Goal: Task Accomplishment & Management: Complete application form

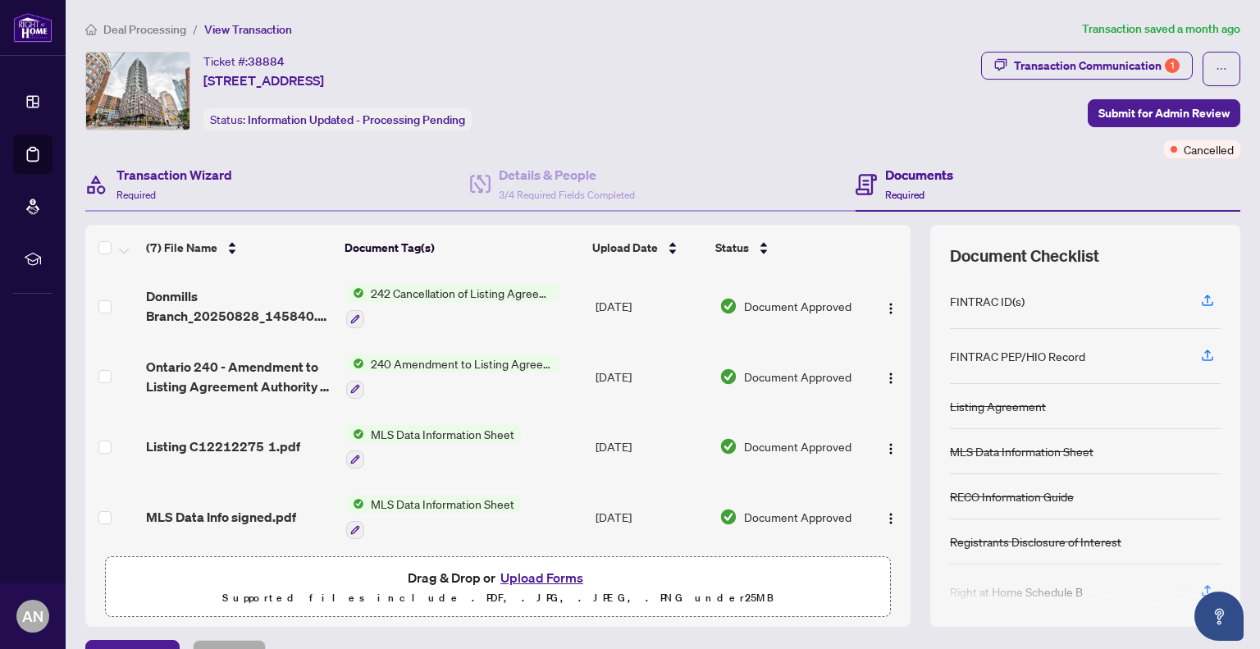
scroll to position [216, 0]
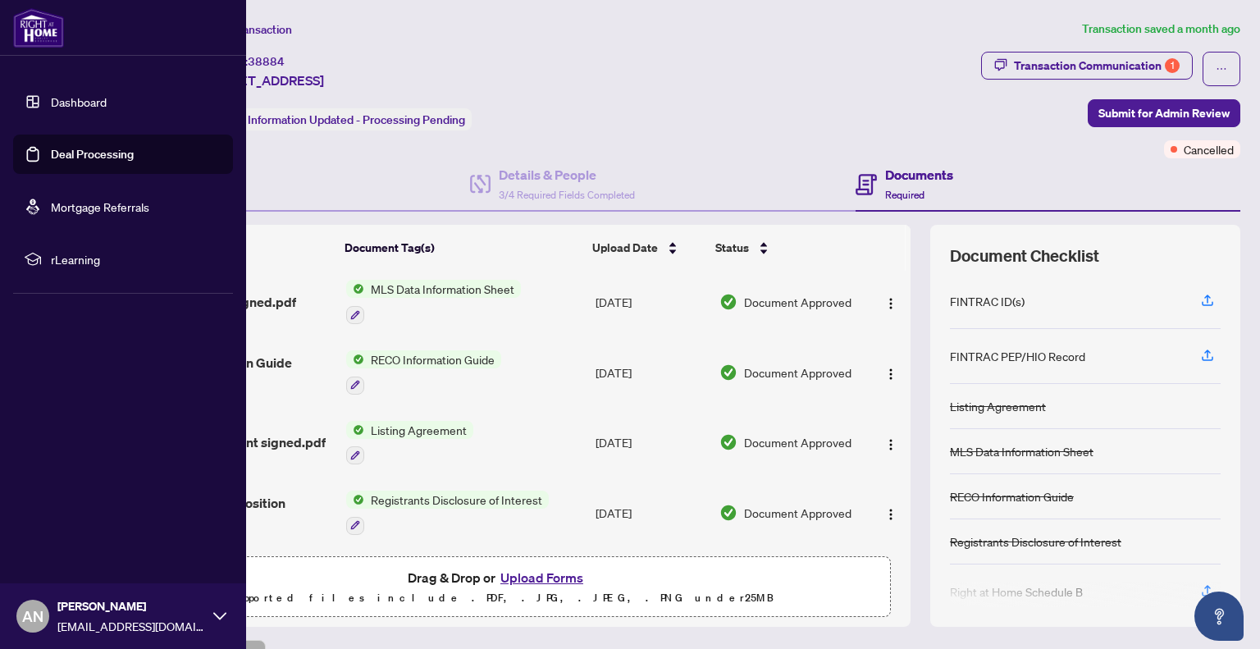
click at [75, 107] on link "Dashboard" at bounding box center [79, 101] width 56 height 15
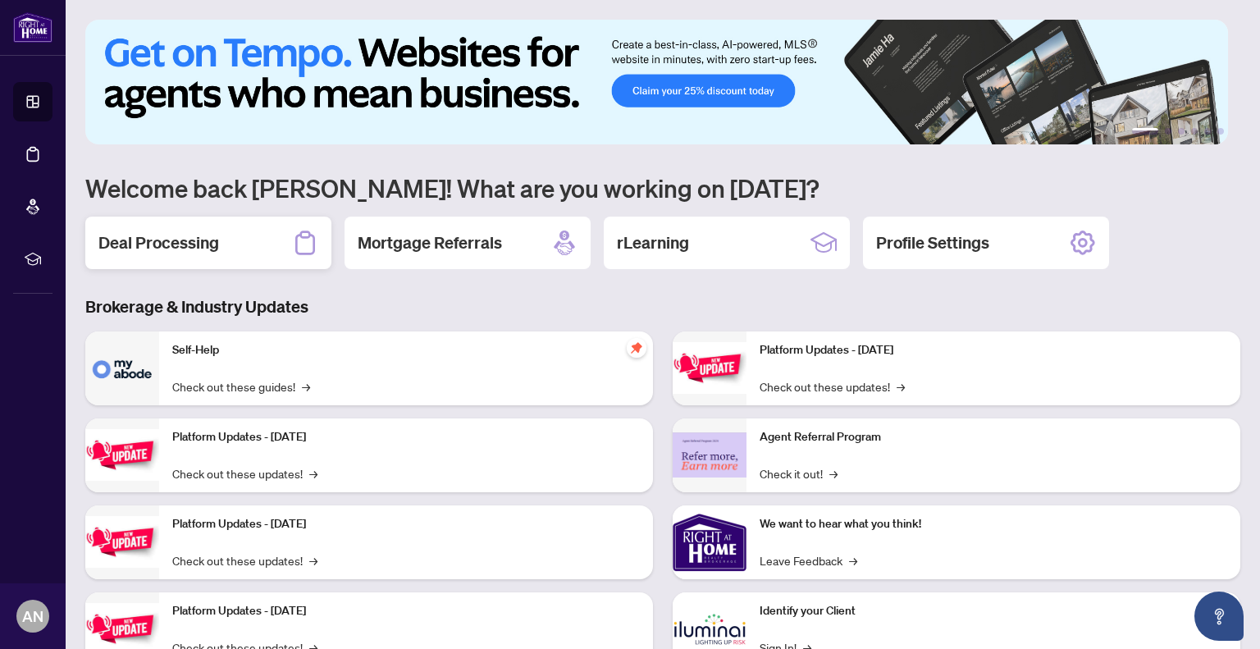
click at [248, 244] on div "Deal Processing" at bounding box center [208, 242] width 246 height 52
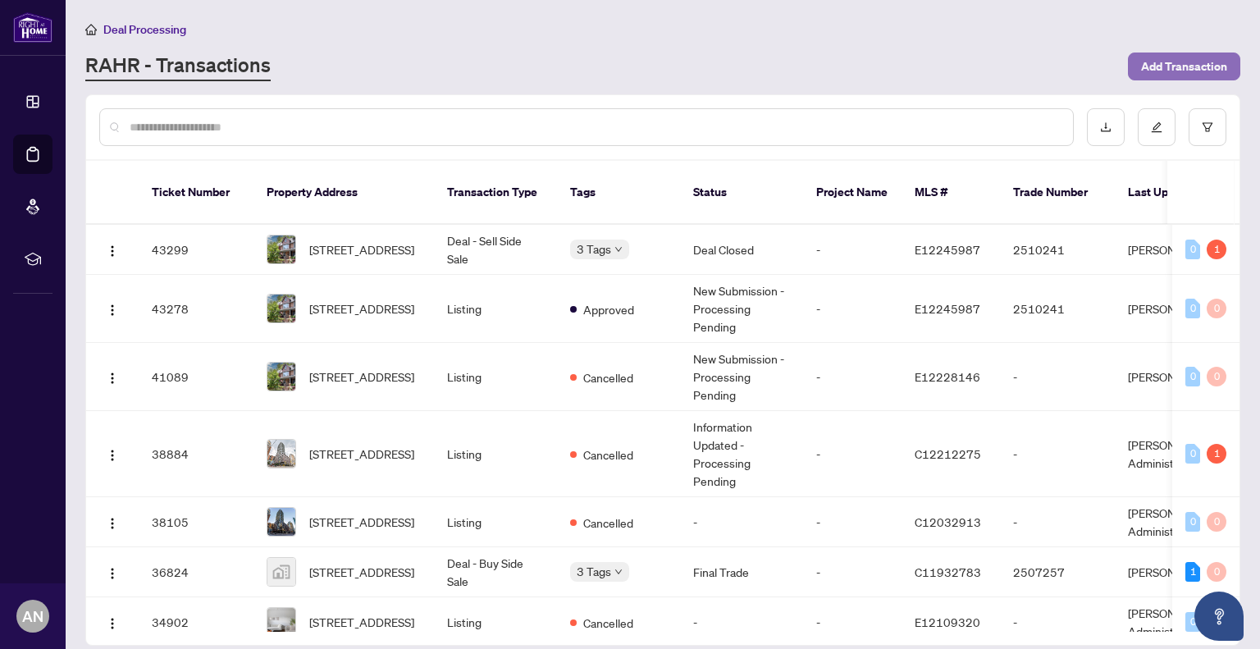
click at [1153, 63] on span "Add Transaction" at bounding box center [1184, 66] width 86 height 26
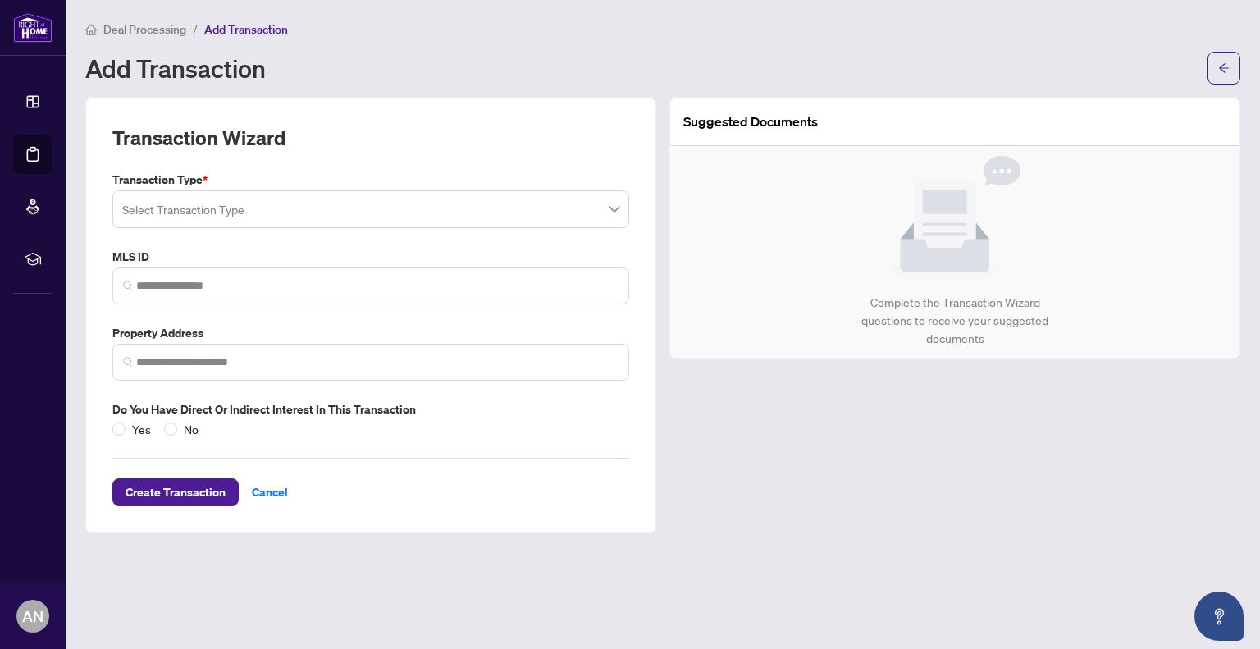
click at [580, 204] on input "search" at bounding box center [363, 212] width 482 height 36
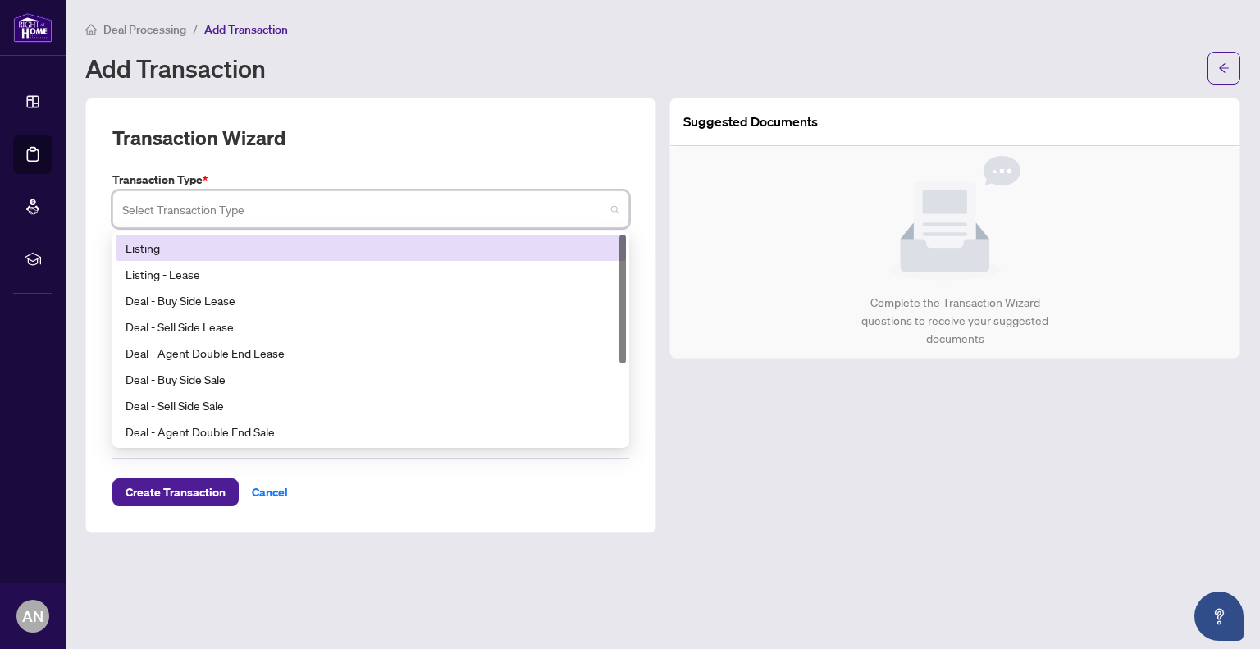
click at [214, 245] on div "Listing" at bounding box center [370, 248] width 490 height 18
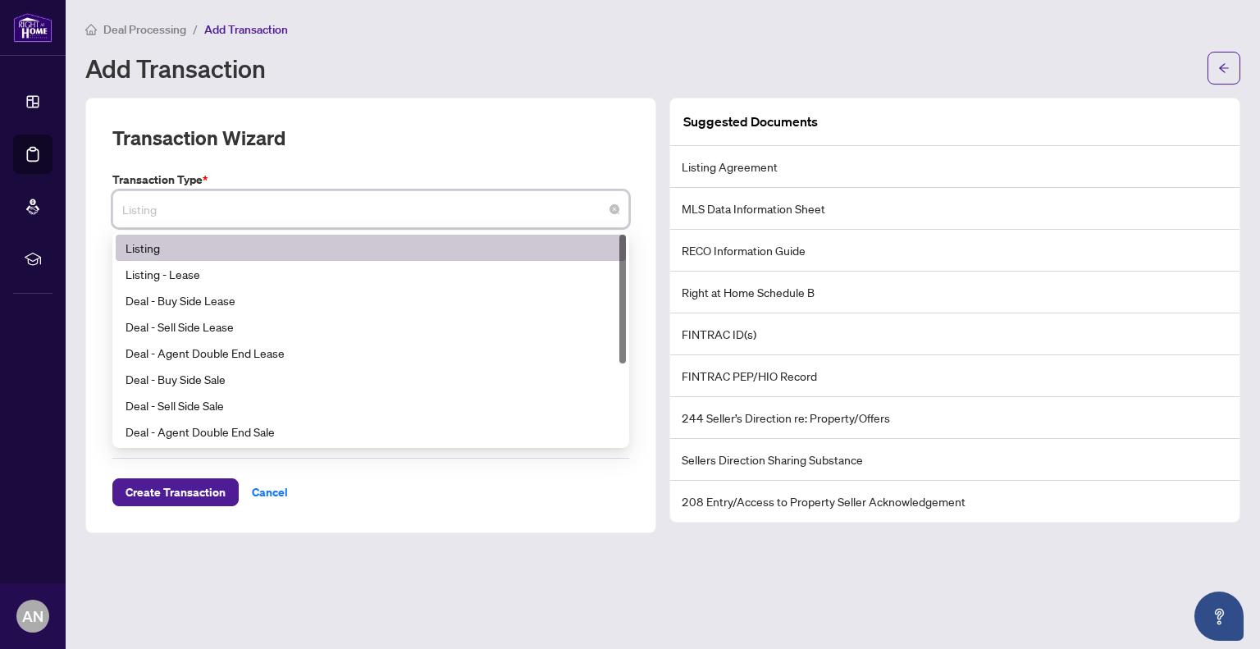
click at [212, 199] on span "Listing" at bounding box center [370, 209] width 497 height 31
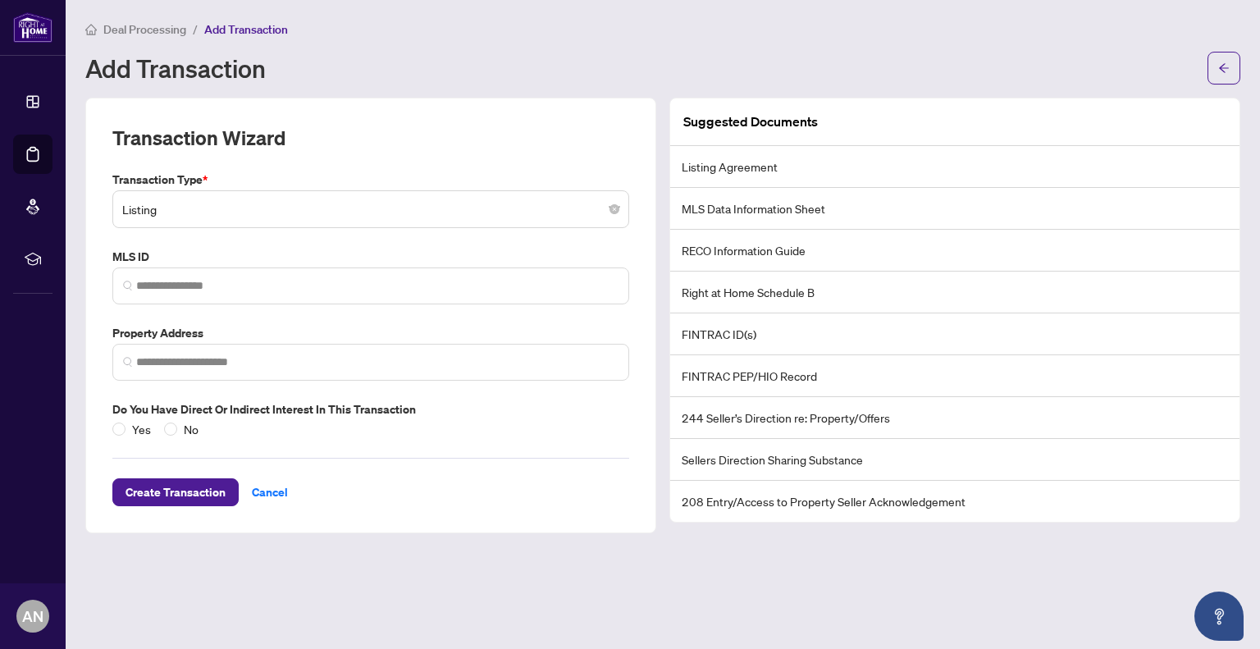
click at [377, 141] on div "Transaction Wizard" at bounding box center [370, 148] width 517 height 46
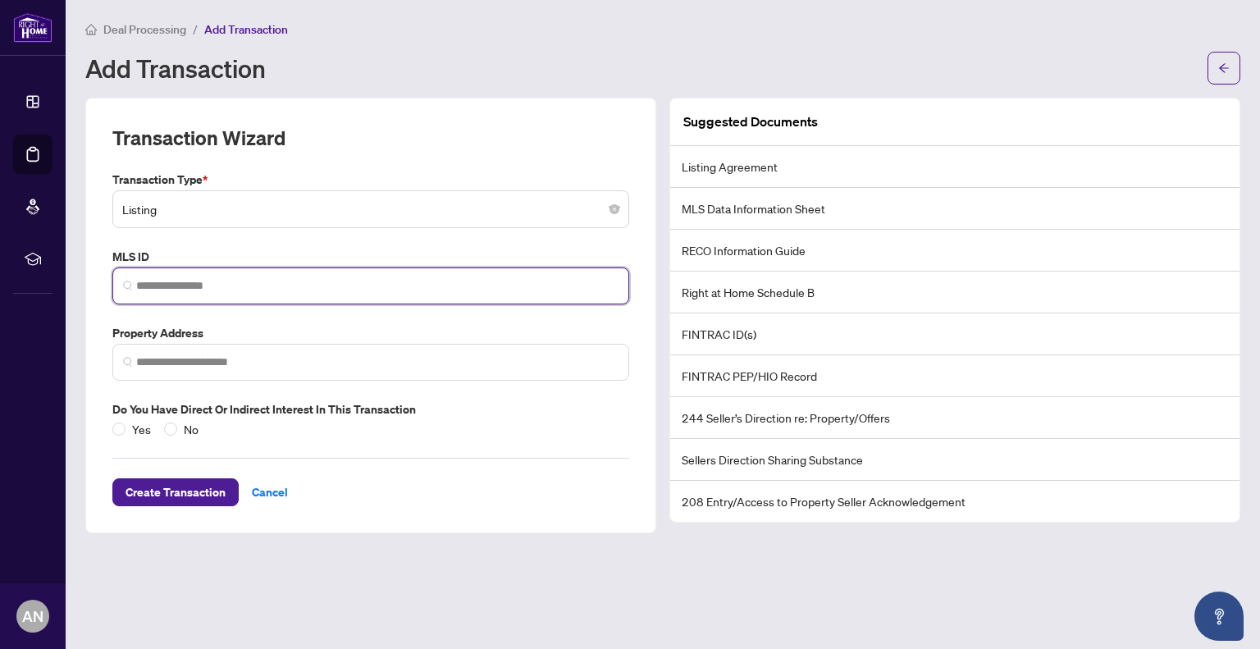
click at [178, 286] on input "search" at bounding box center [377, 285] width 482 height 17
paste input "*********"
type input "*********"
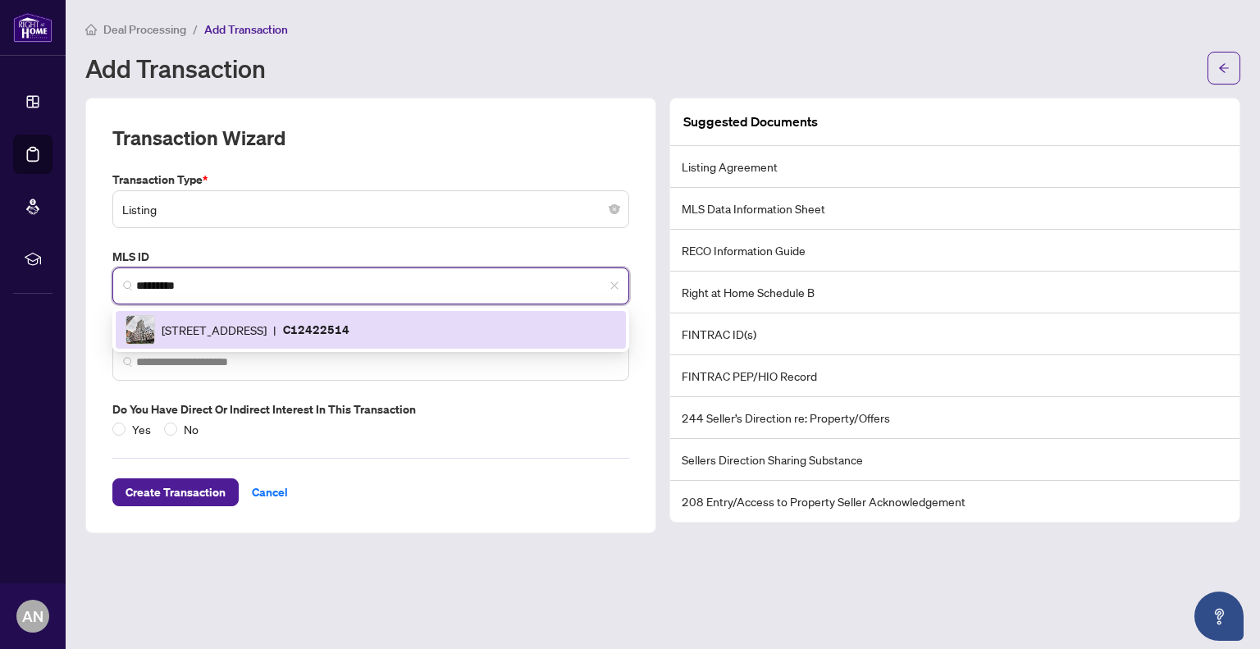
click at [349, 326] on p "C12422514" at bounding box center [316, 329] width 66 height 19
type input "**********"
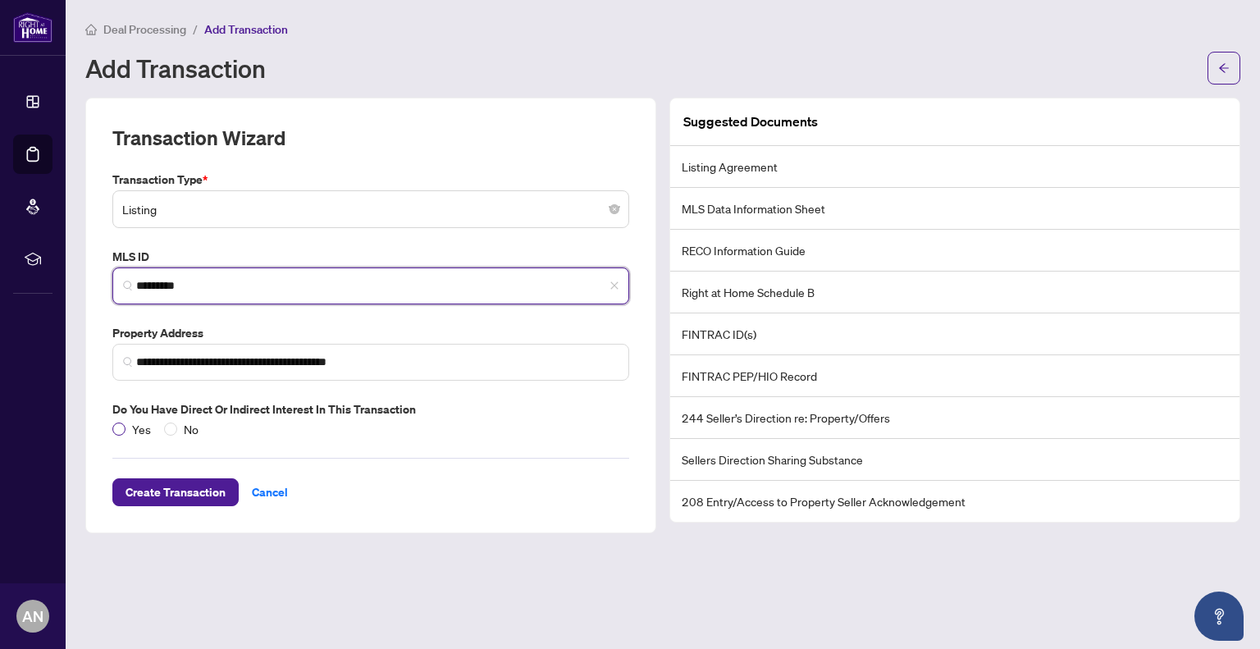
type input "*********"
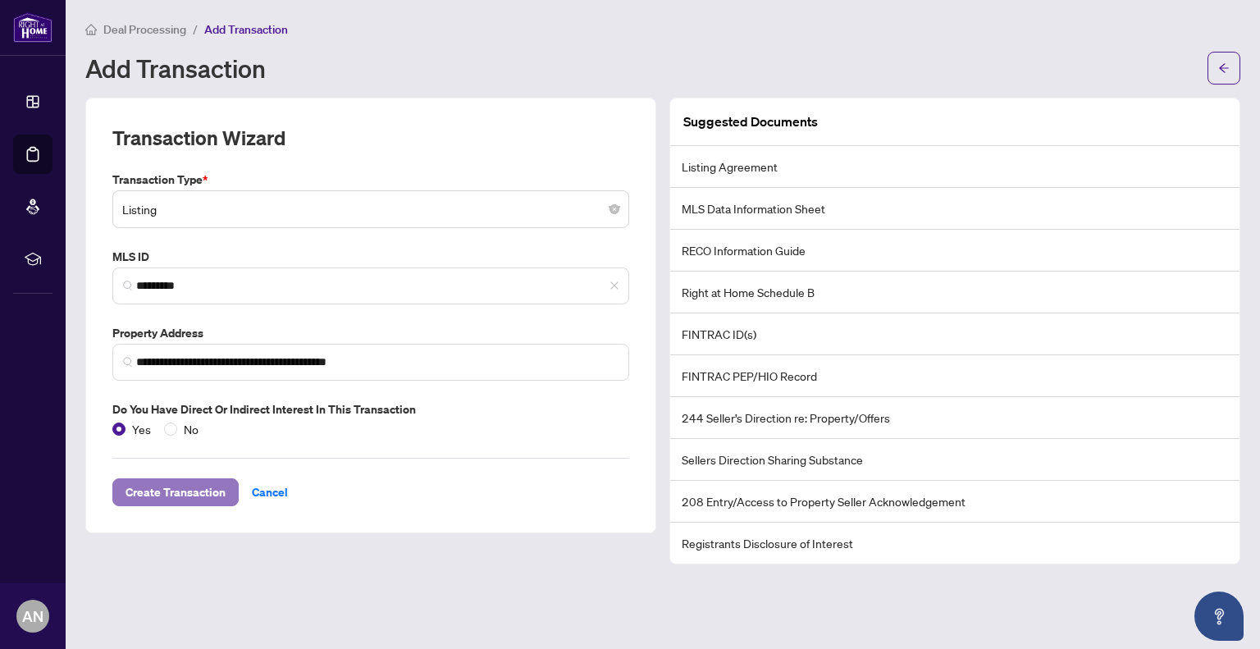
click at [171, 490] on span "Create Transaction" at bounding box center [175, 492] width 100 height 26
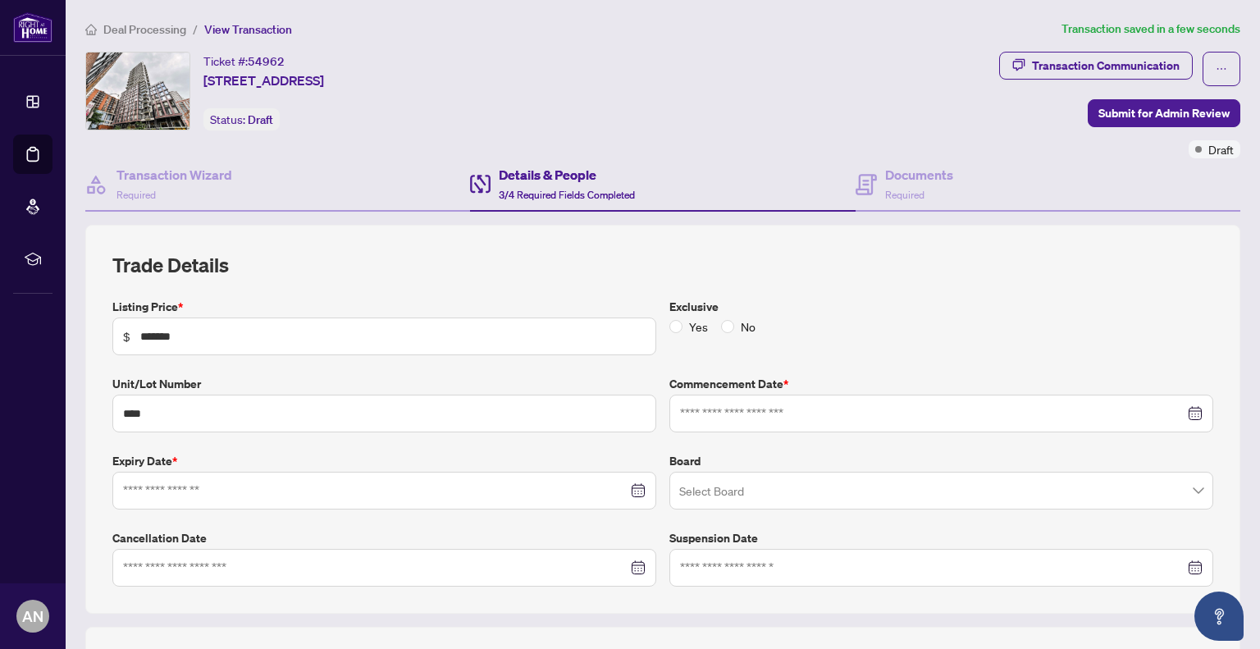
type input "**********"
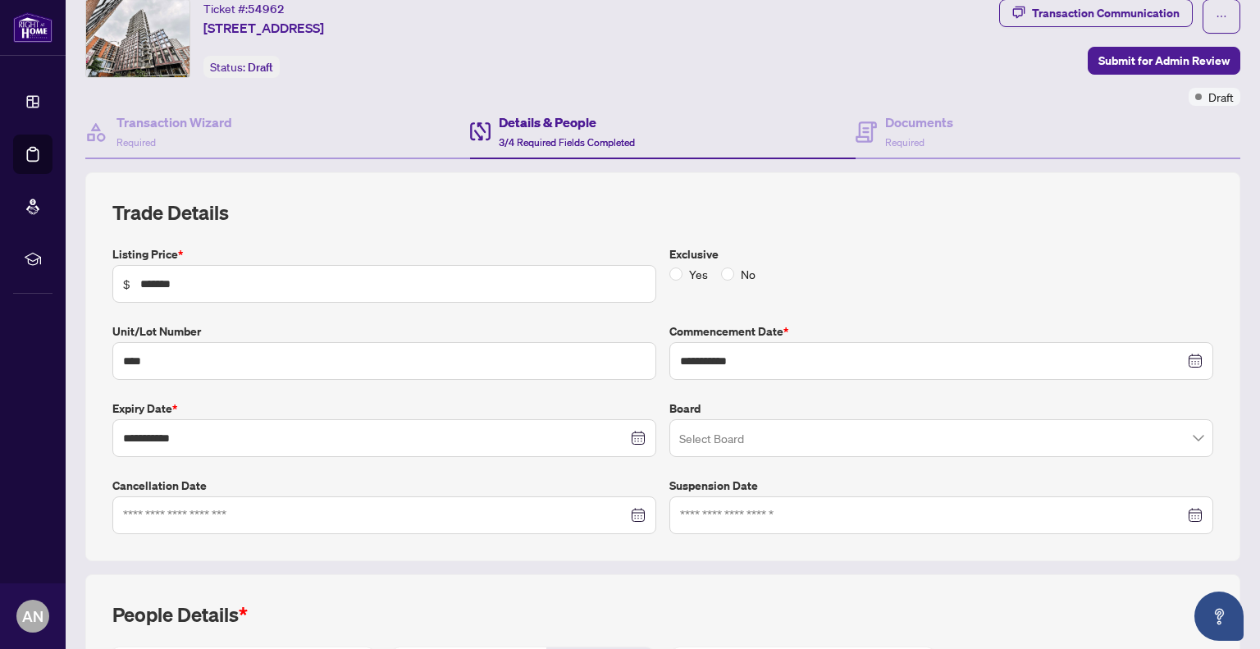
scroll to position [164, 0]
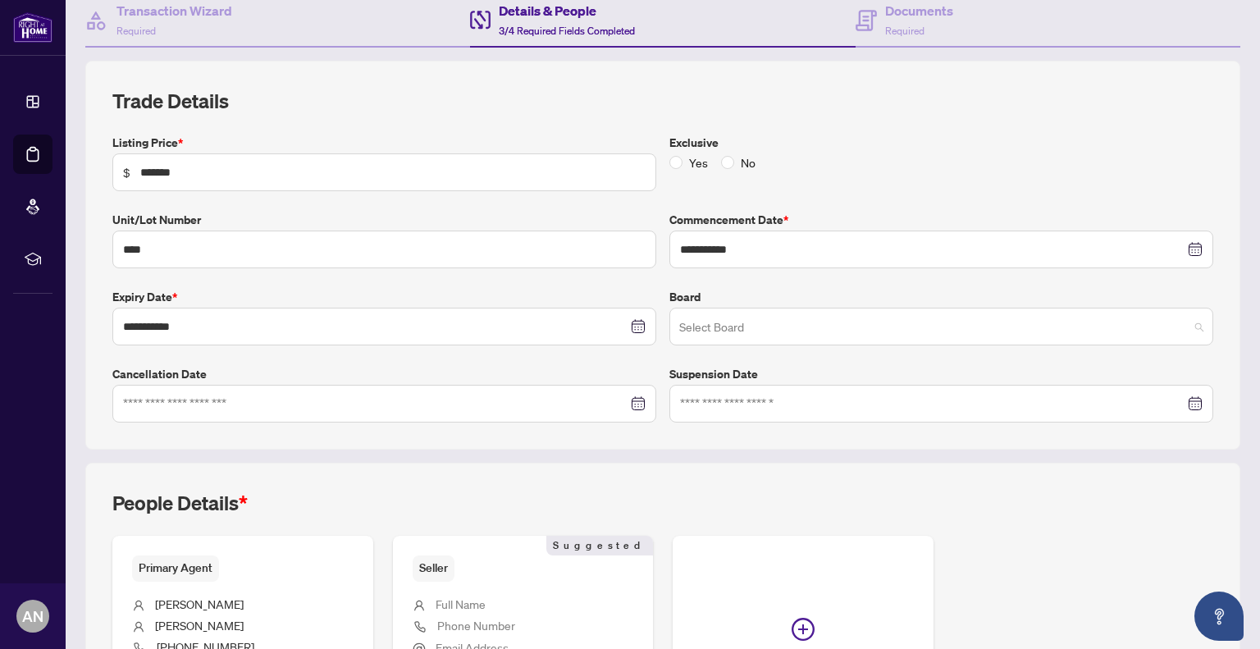
click at [730, 323] on input "search" at bounding box center [933, 329] width 509 height 36
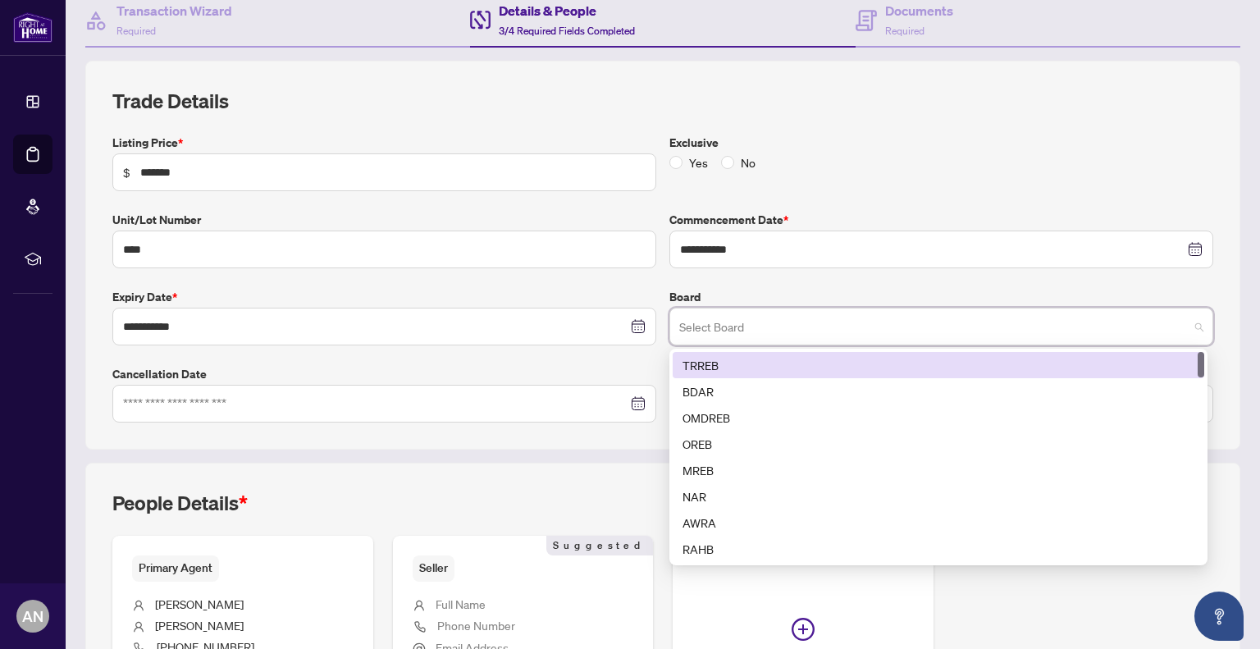
click at [715, 361] on div "TRREB" at bounding box center [938, 365] width 512 height 18
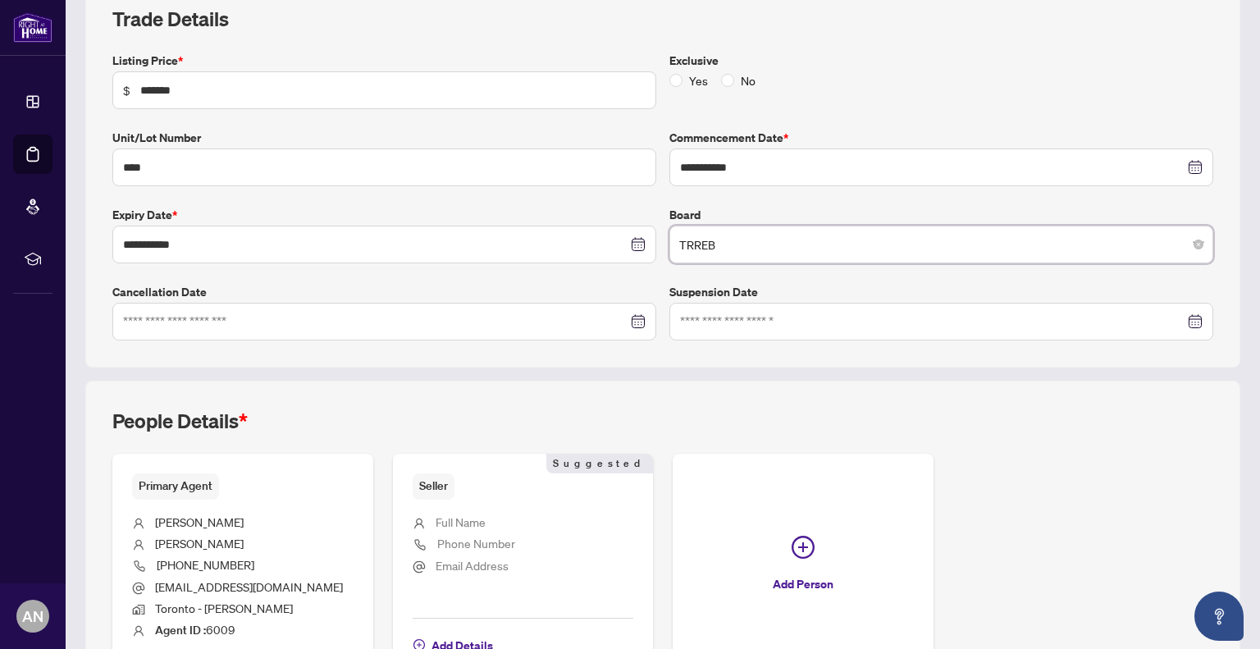
scroll to position [361, 0]
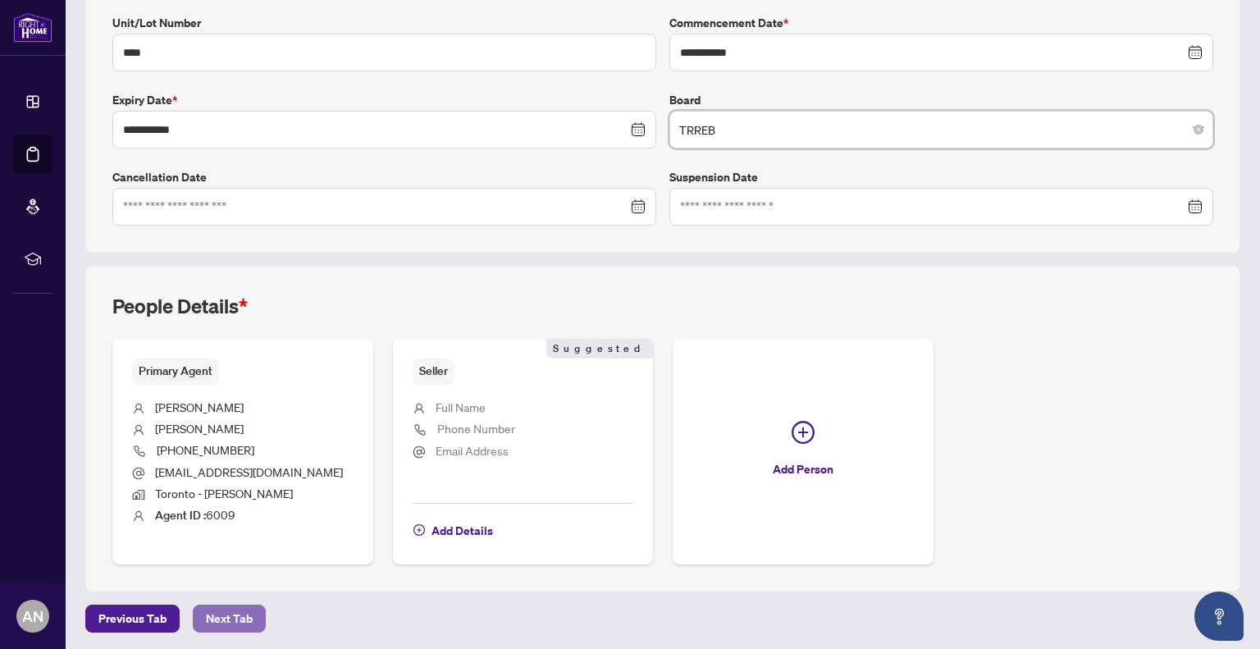
click at [236, 617] on span "Next Tab" at bounding box center [229, 618] width 47 height 26
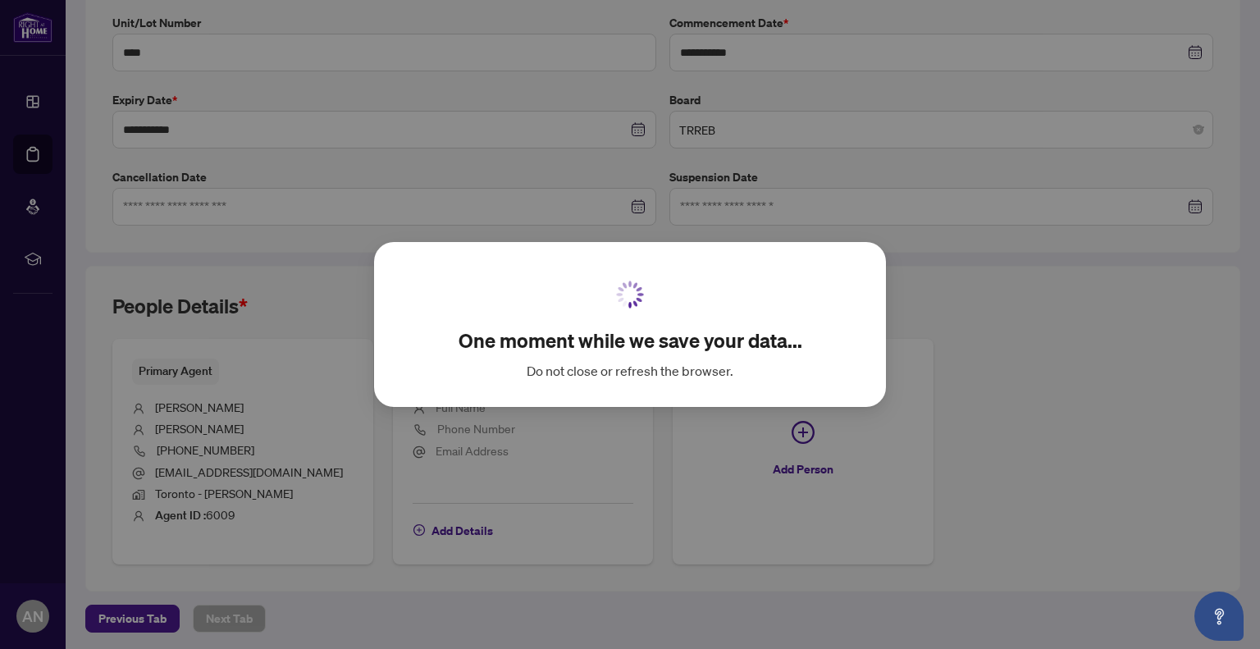
scroll to position [37, 0]
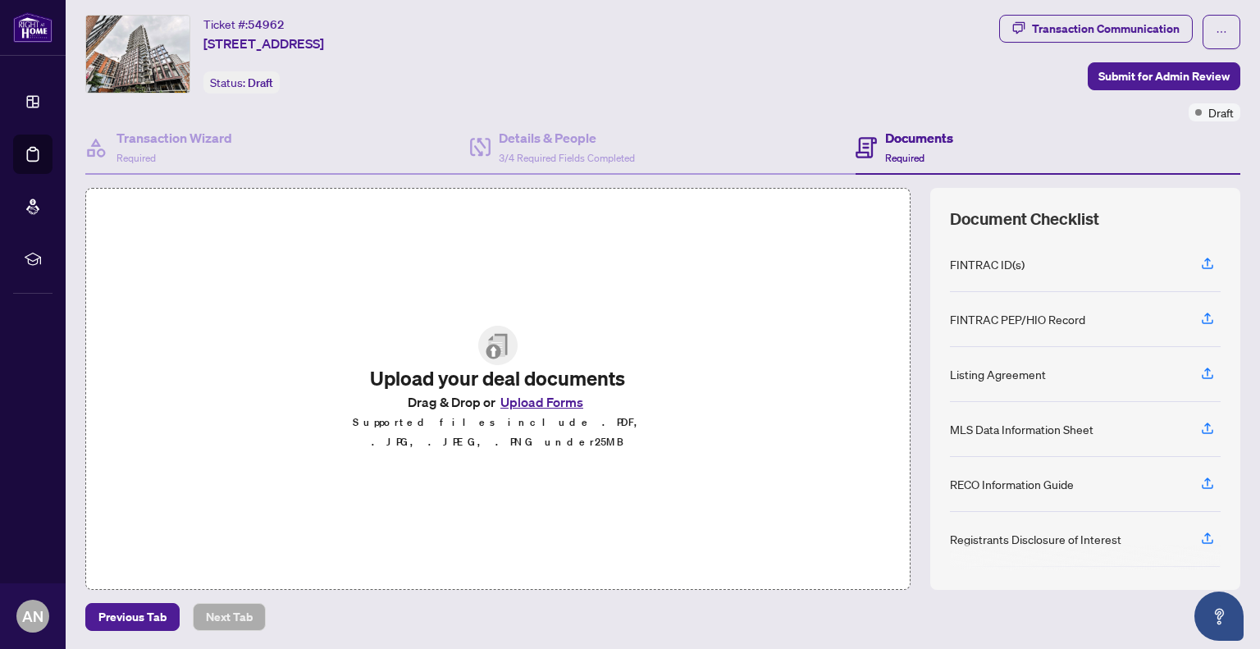
click at [546, 412] on button "Upload Forms" at bounding box center [541, 401] width 93 height 21
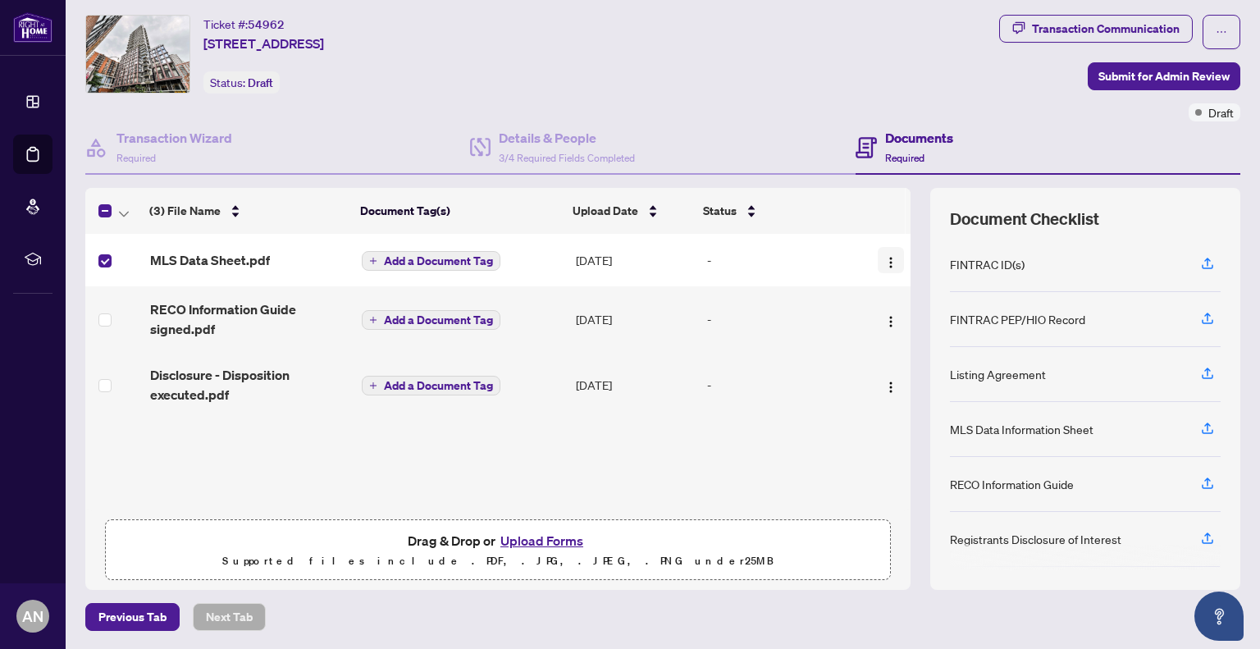
click at [884, 261] on img "button" at bounding box center [890, 262] width 13 height 13
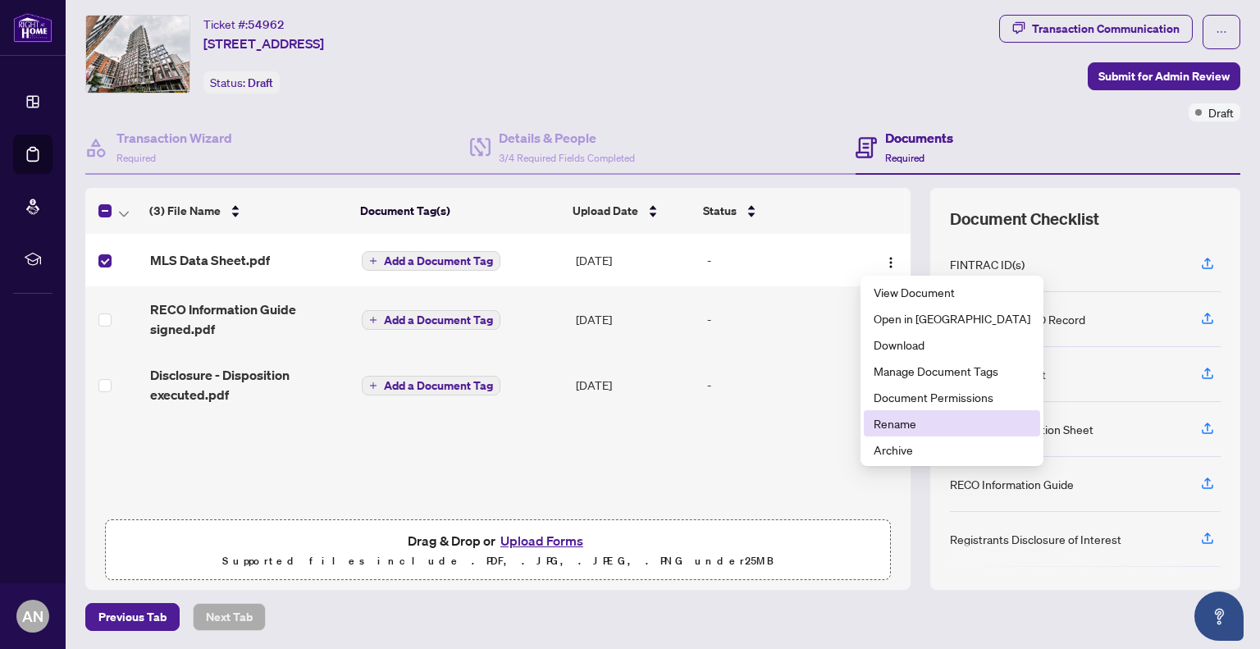
click at [899, 428] on span "Rename" at bounding box center [951, 423] width 157 height 18
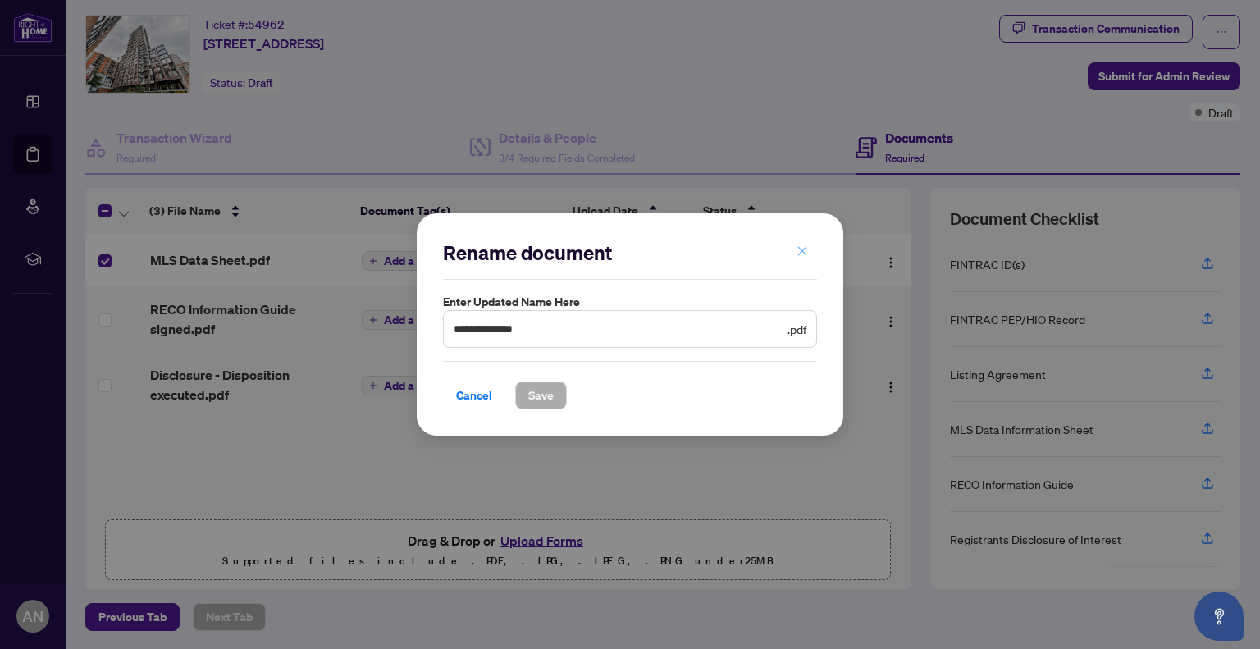
click at [799, 255] on icon "close" at bounding box center [802, 251] width 9 height 9
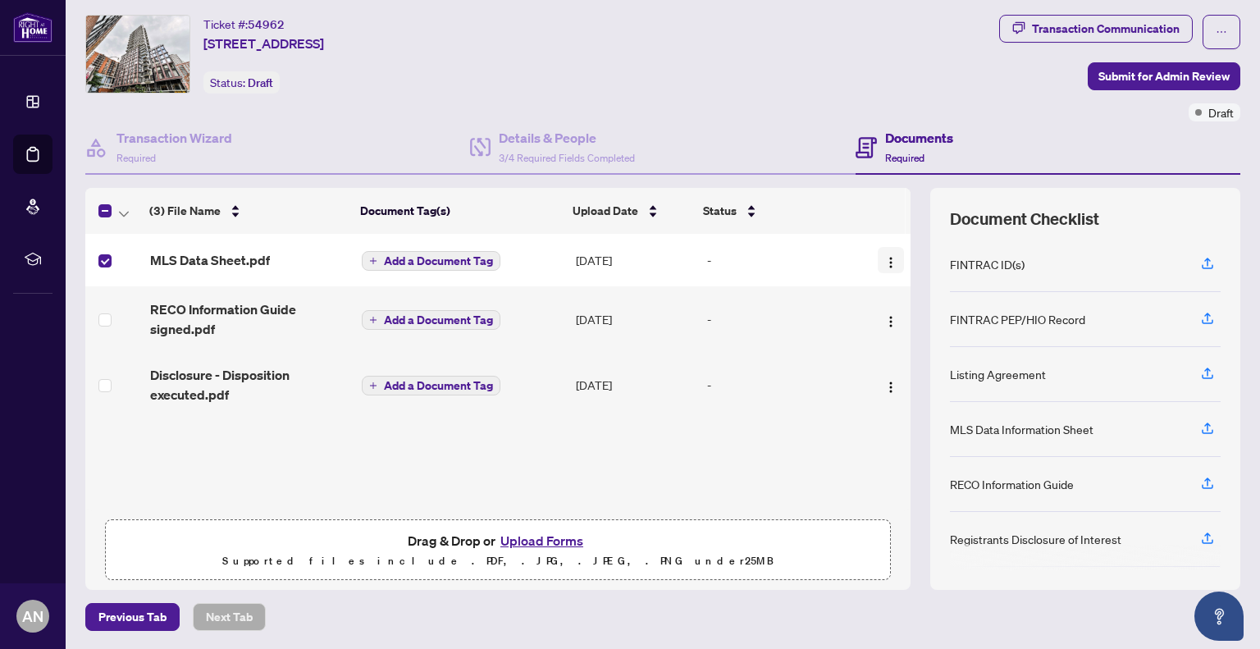
click at [884, 262] on img "button" at bounding box center [890, 262] width 13 height 13
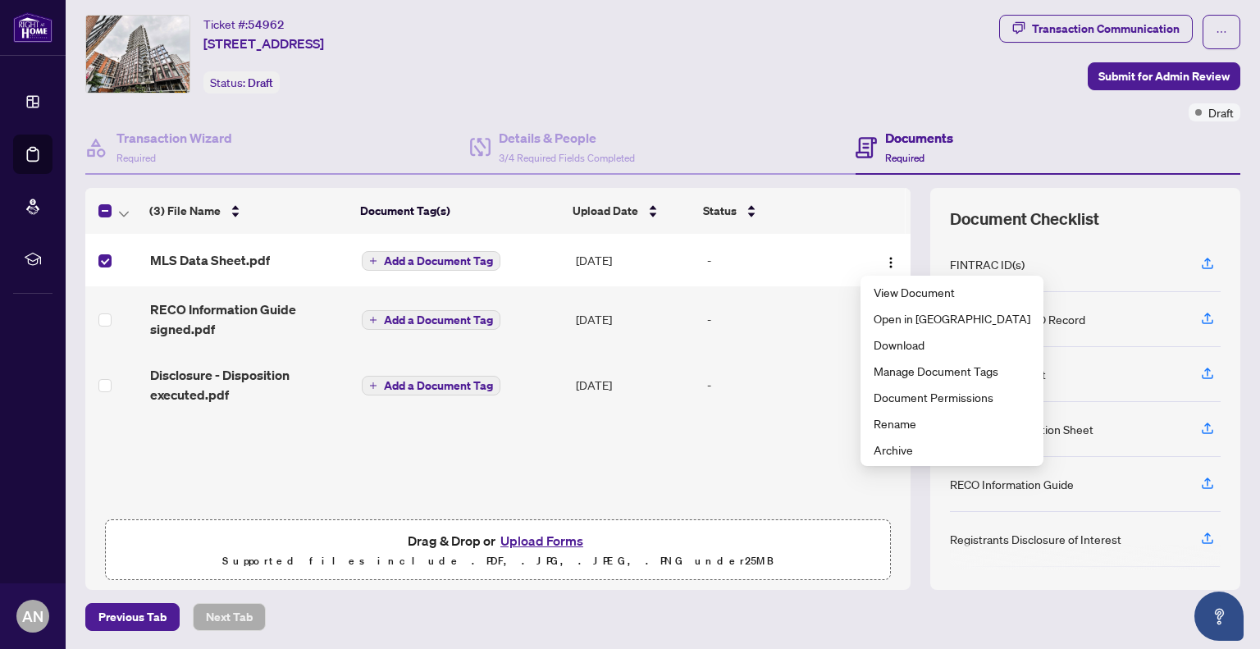
click at [802, 298] on td "-" at bounding box center [782, 319] width 164 height 66
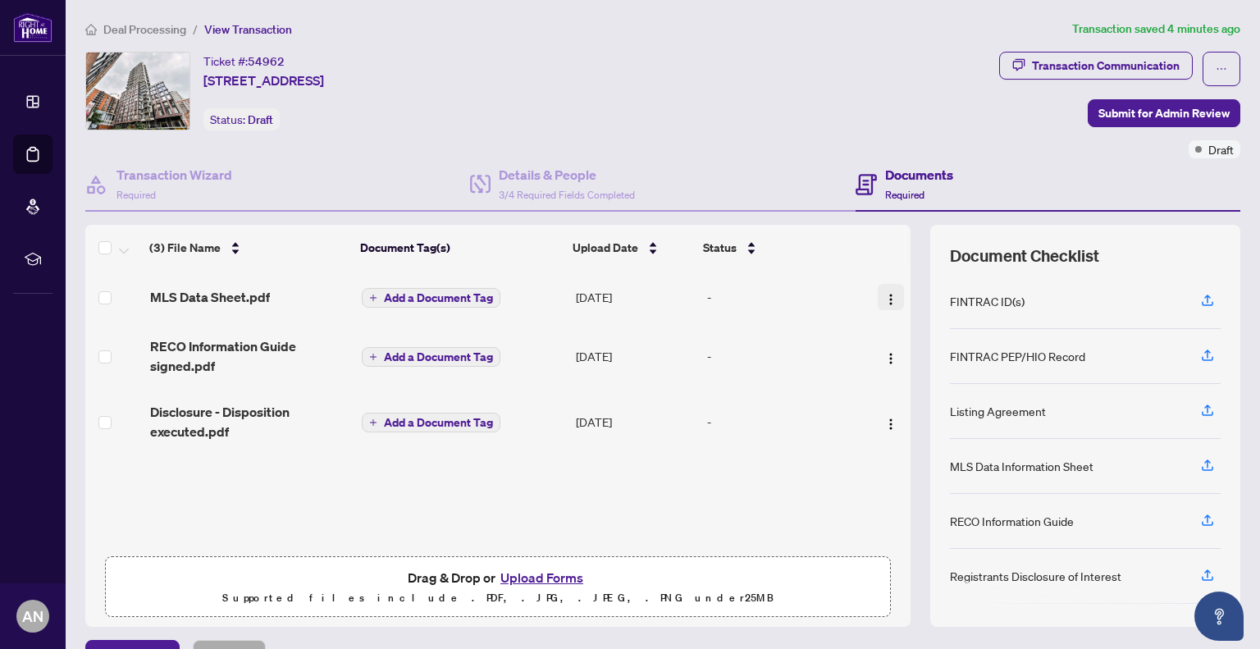
click at [882, 294] on button "button" at bounding box center [890, 297] width 26 height 26
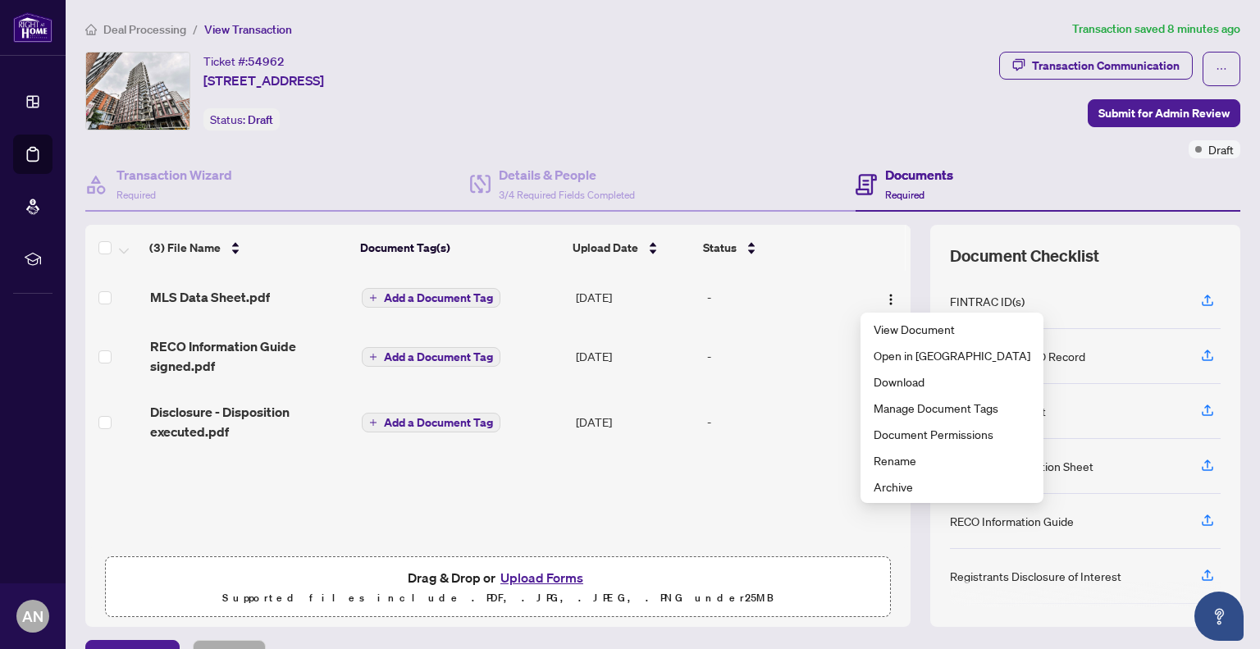
click at [1018, 163] on div "Documents Required" at bounding box center [1047, 184] width 385 height 53
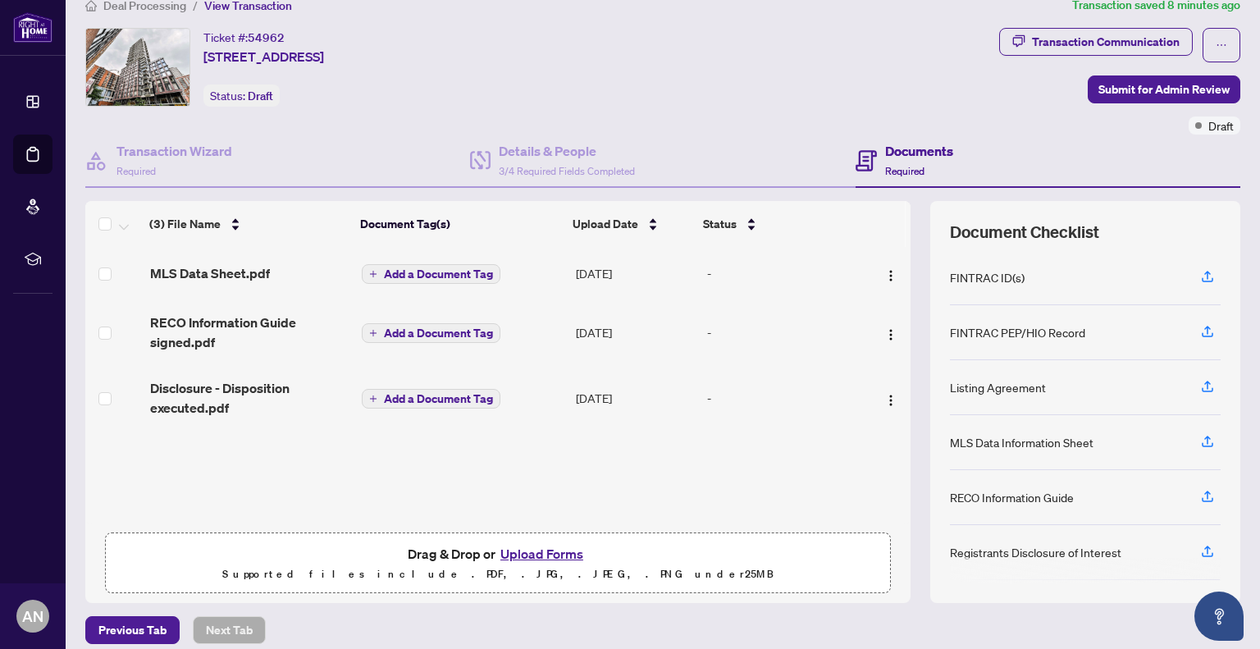
scroll to position [37, 0]
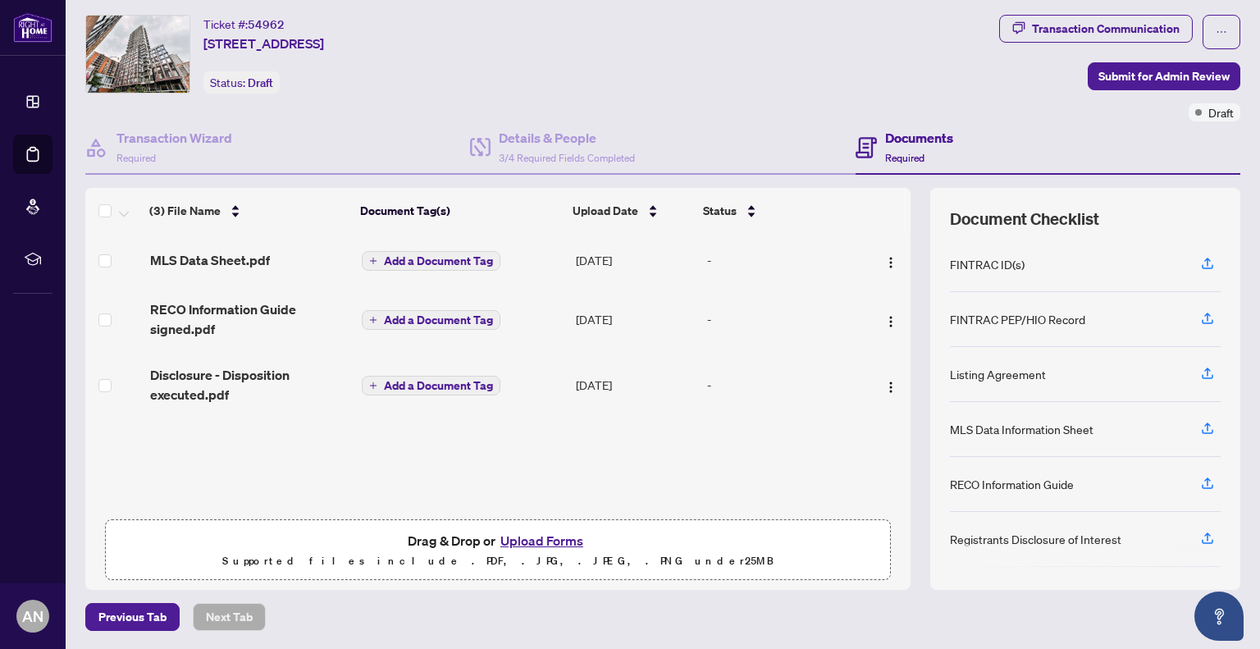
click at [518, 543] on button "Upload Forms" at bounding box center [541, 540] width 93 height 21
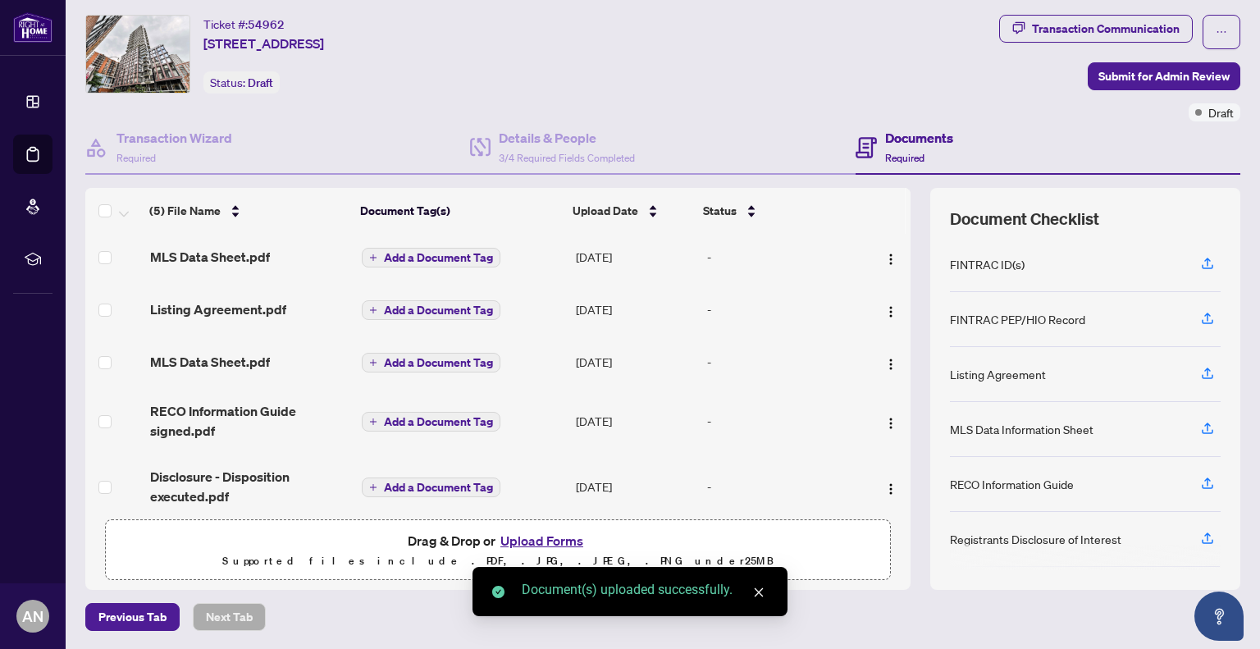
scroll to position [0, 0]
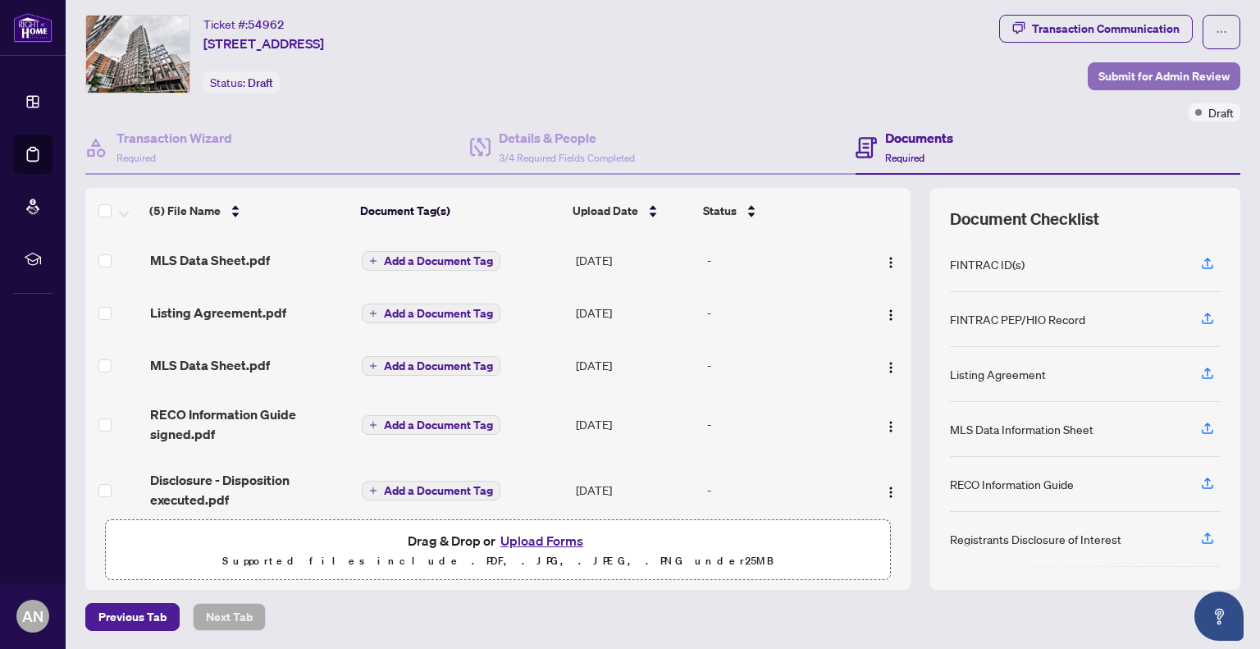
click at [1107, 78] on span "Submit for Admin Review" at bounding box center [1163, 76] width 131 height 26
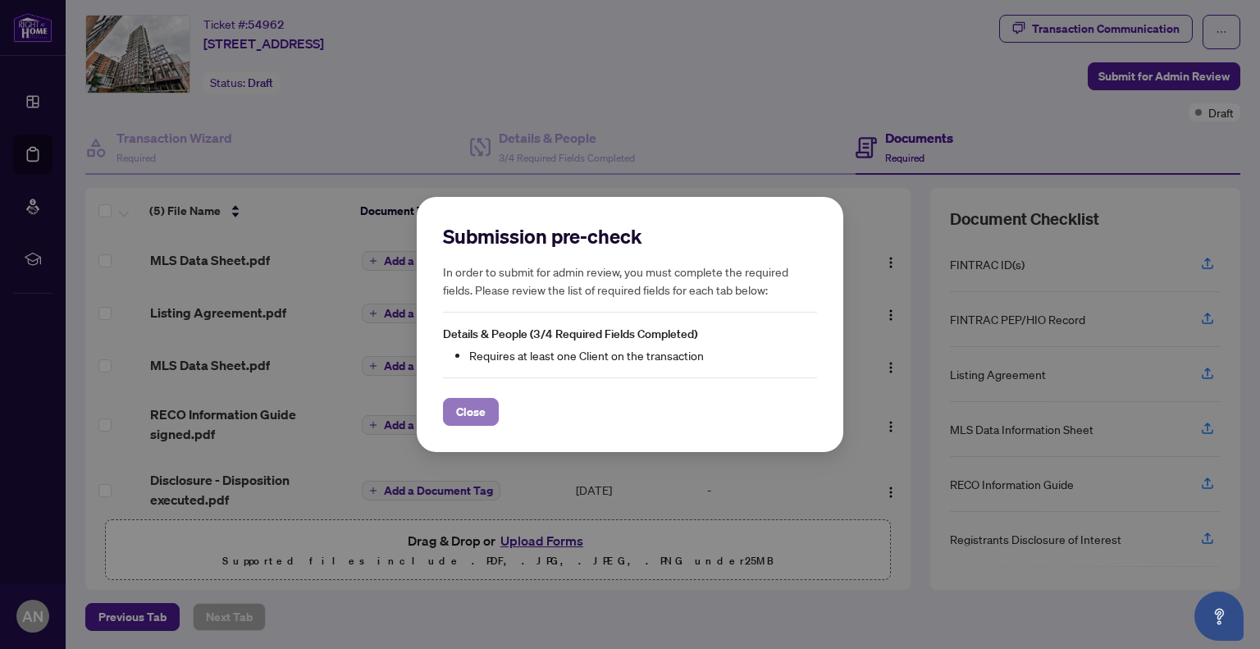
click at [476, 412] on span "Close" at bounding box center [471, 412] width 30 height 26
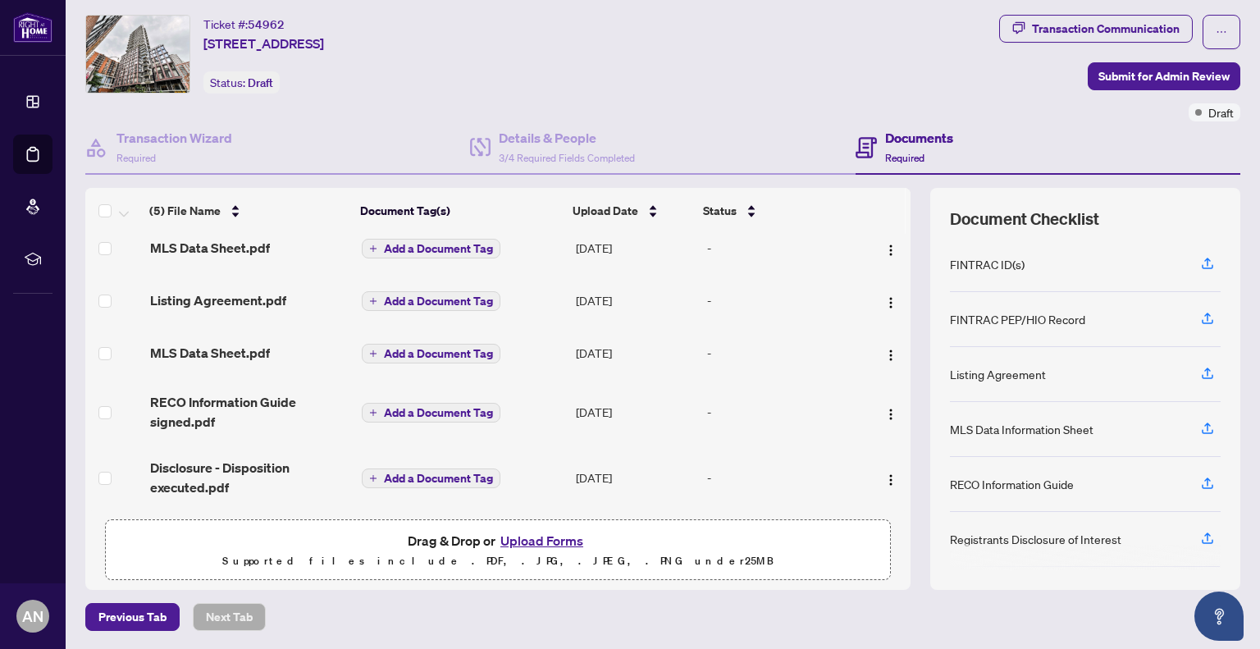
scroll to position [16, 0]
click at [567, 152] on span "3/4 Required Fields Completed" at bounding box center [567, 158] width 136 height 12
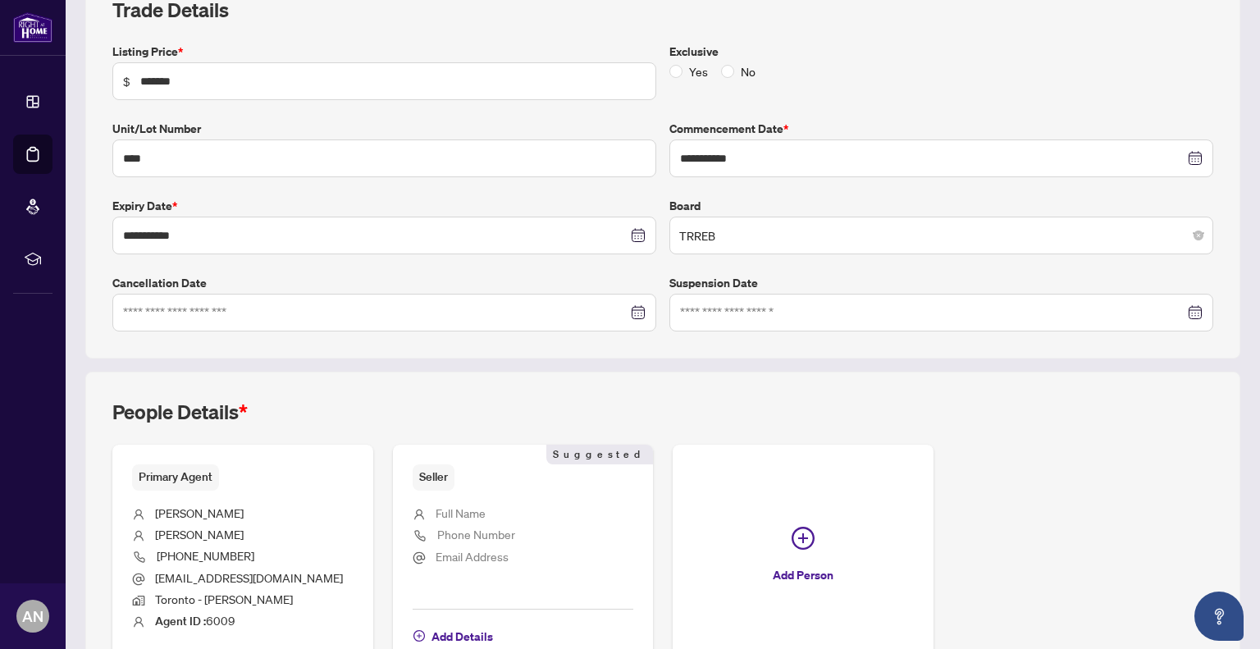
scroll to position [361, 0]
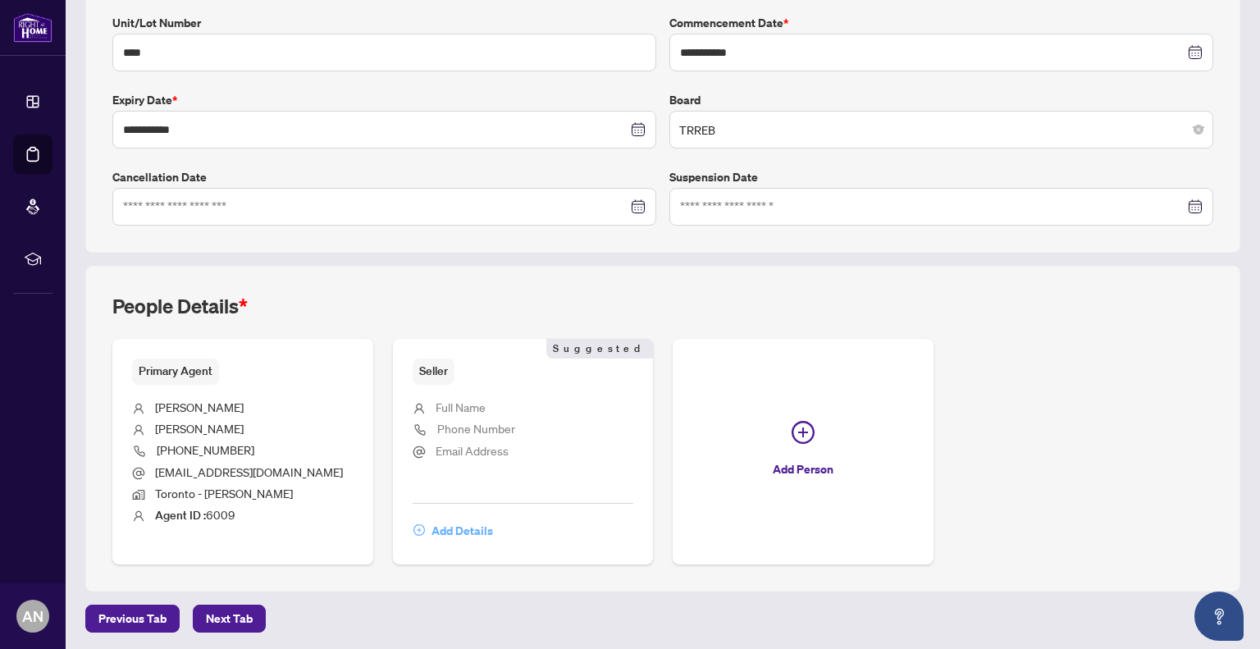
click at [471, 534] on span "Add Details" at bounding box center [462, 530] width 62 height 26
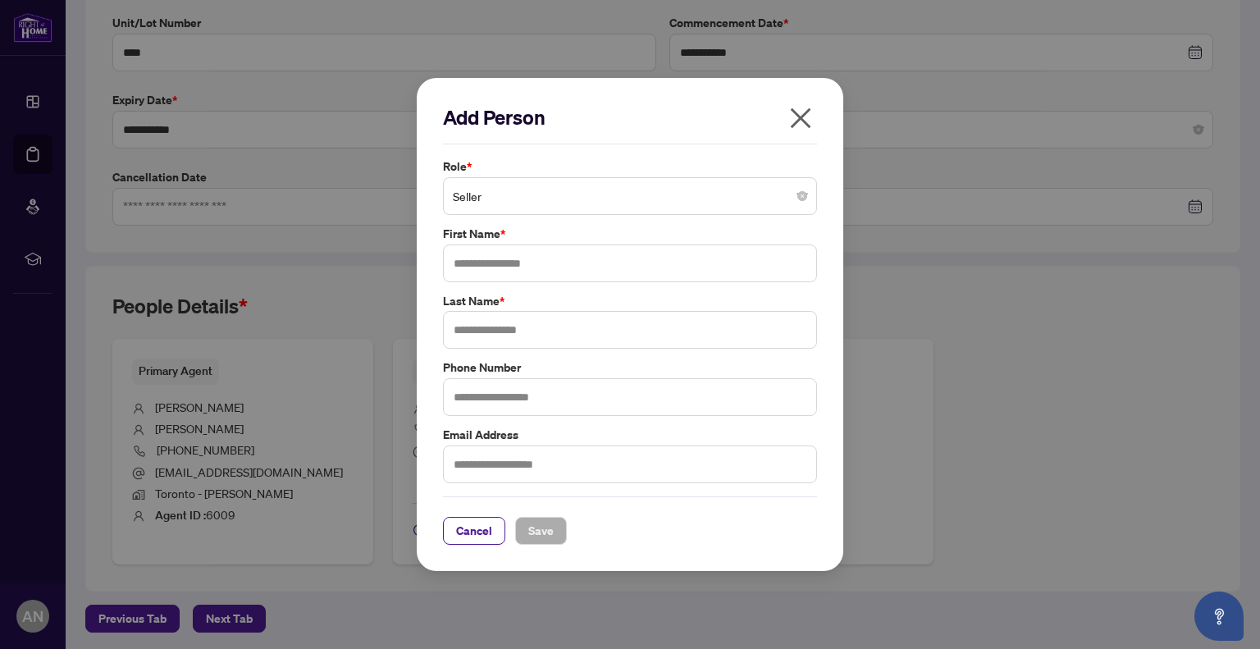
click at [512, 195] on span "Seller" at bounding box center [630, 195] width 354 height 31
click at [545, 140] on div "Add Person" at bounding box center [630, 124] width 374 height 40
click at [531, 268] on input "text" at bounding box center [630, 263] width 374 height 38
type input "**********"
type input "******"
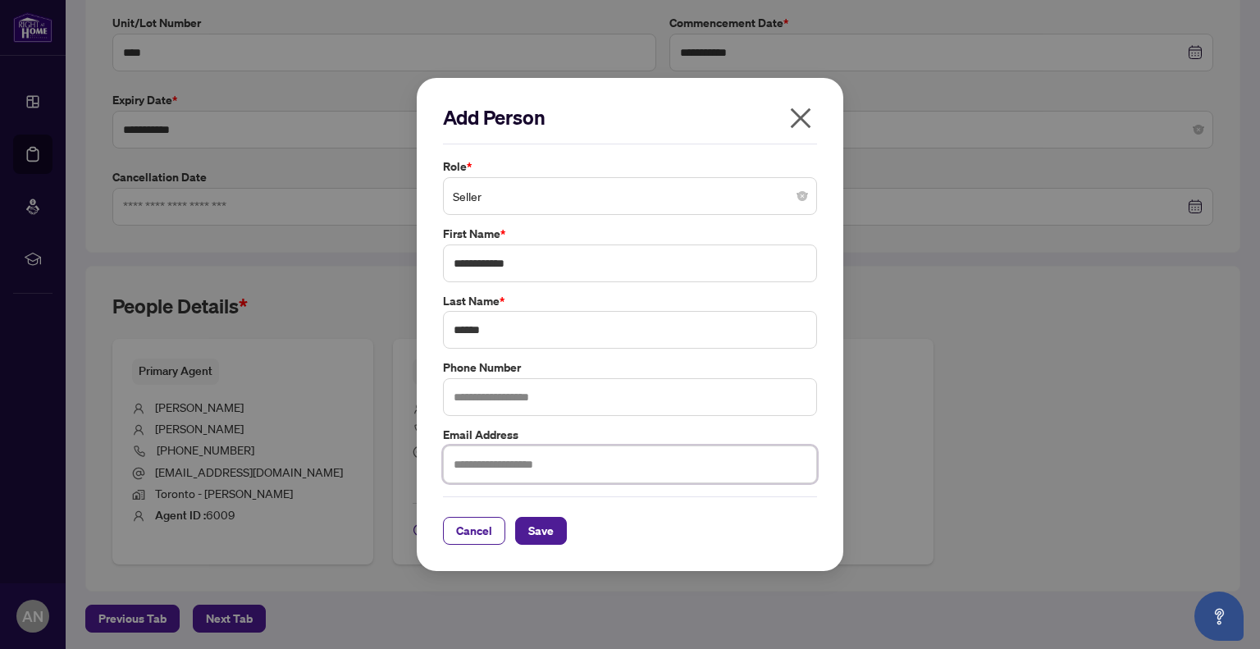
click at [555, 455] on input "text" at bounding box center [630, 464] width 374 height 38
click at [532, 538] on span "Save" at bounding box center [540, 530] width 25 height 26
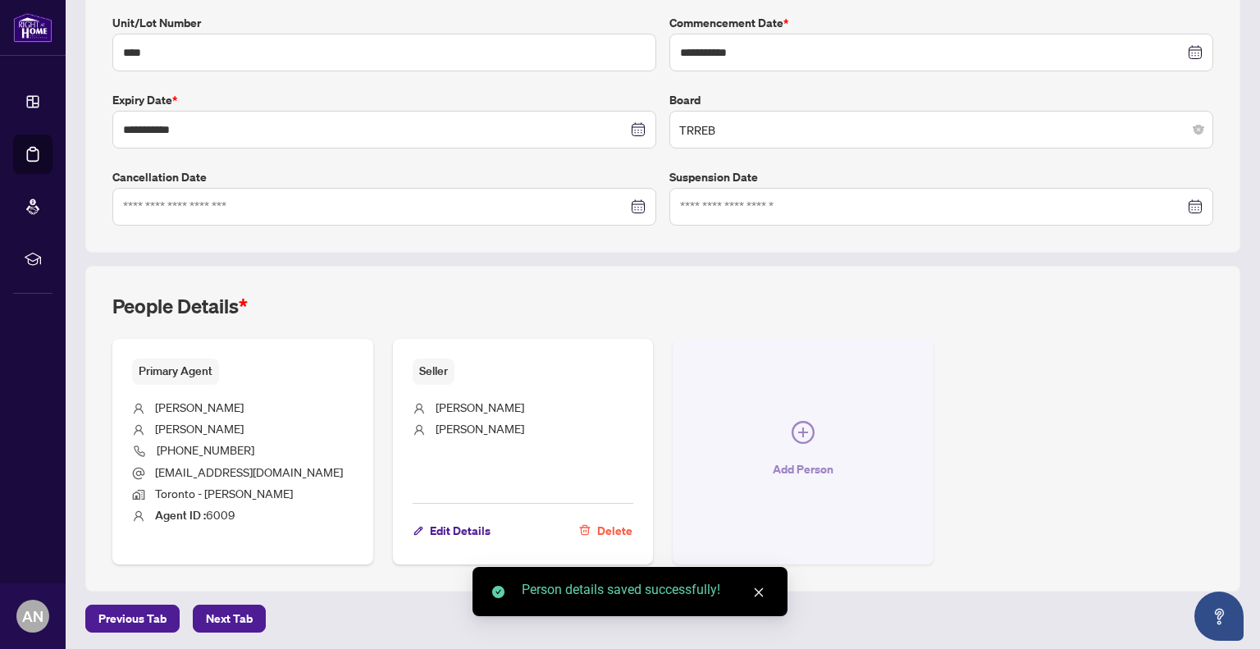
scroll to position [0, 0]
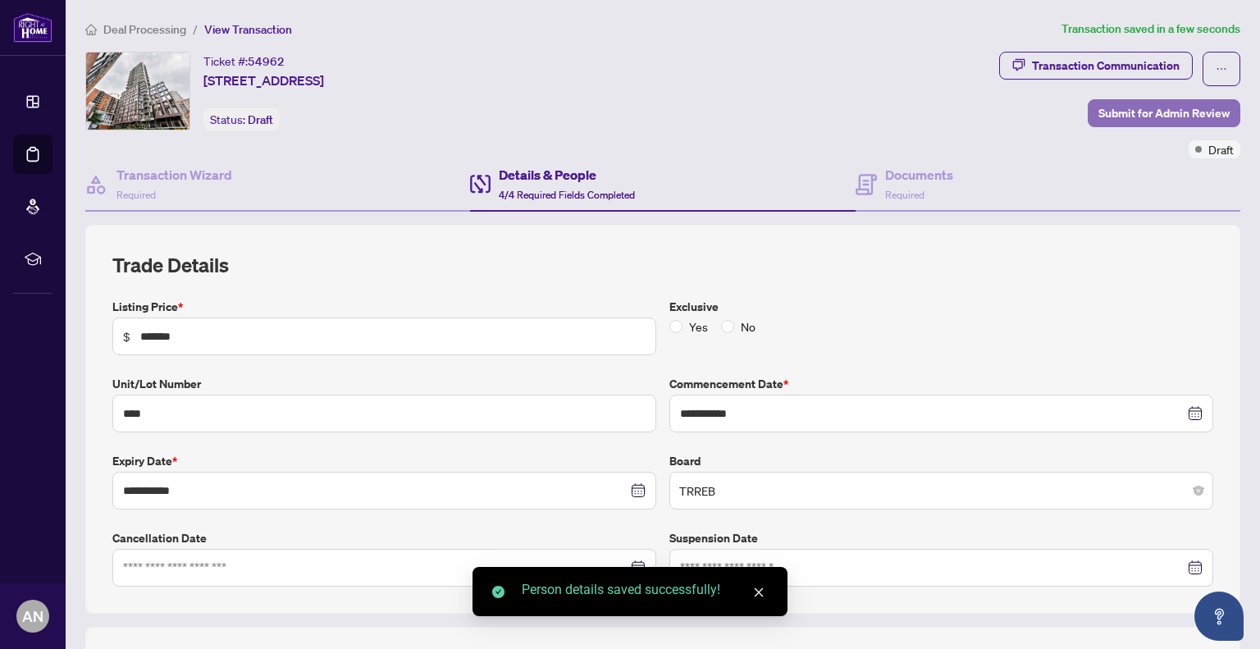
click at [1157, 114] on span "Submit for Admin Review" at bounding box center [1163, 113] width 131 height 26
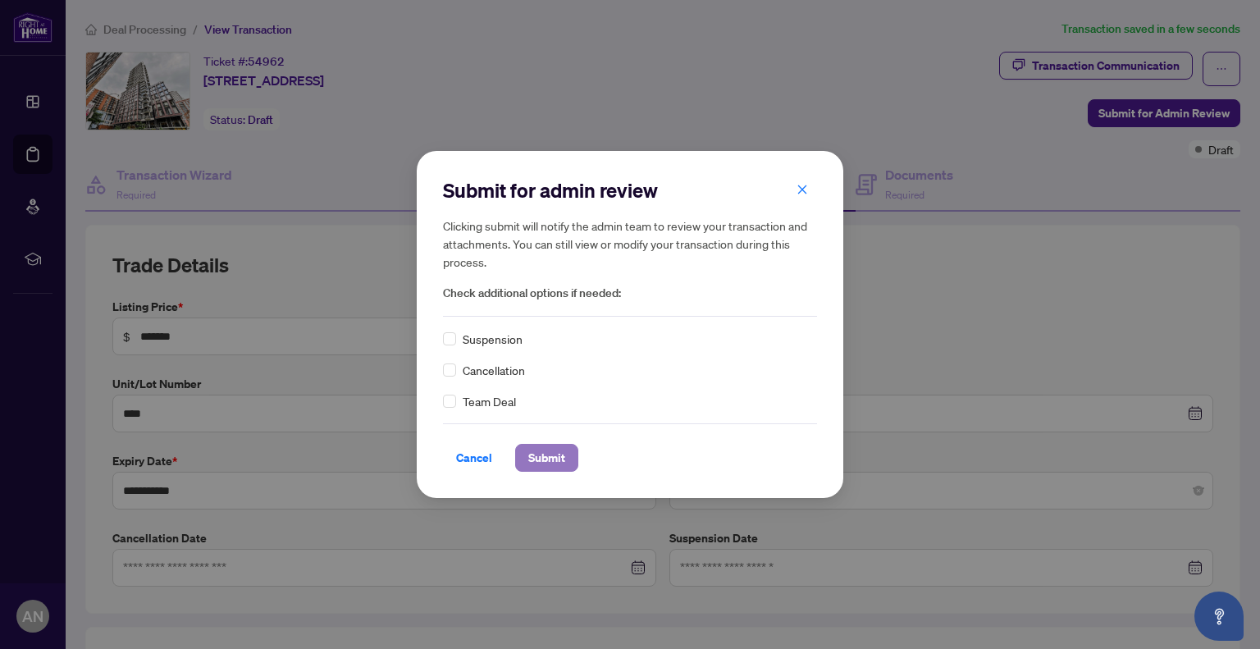
click at [541, 457] on span "Submit" at bounding box center [546, 457] width 37 height 26
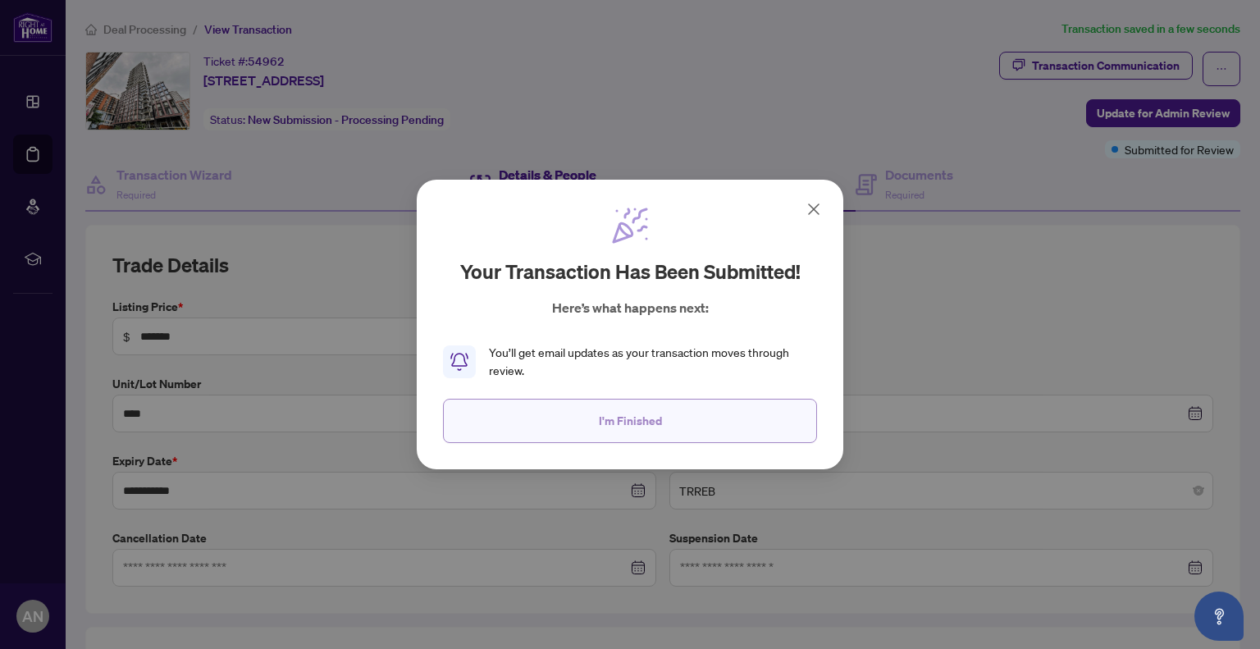
click at [623, 426] on span "I'm Finished" at bounding box center [630, 421] width 63 height 26
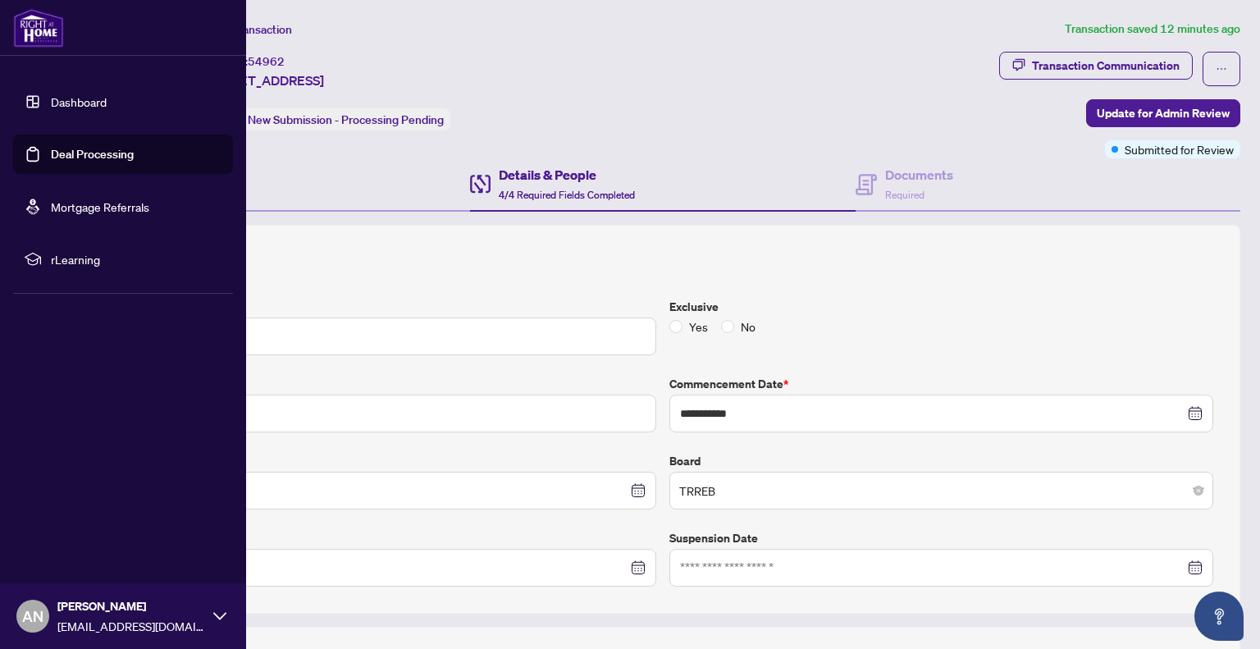
click at [51, 98] on link "Dashboard" at bounding box center [79, 101] width 56 height 15
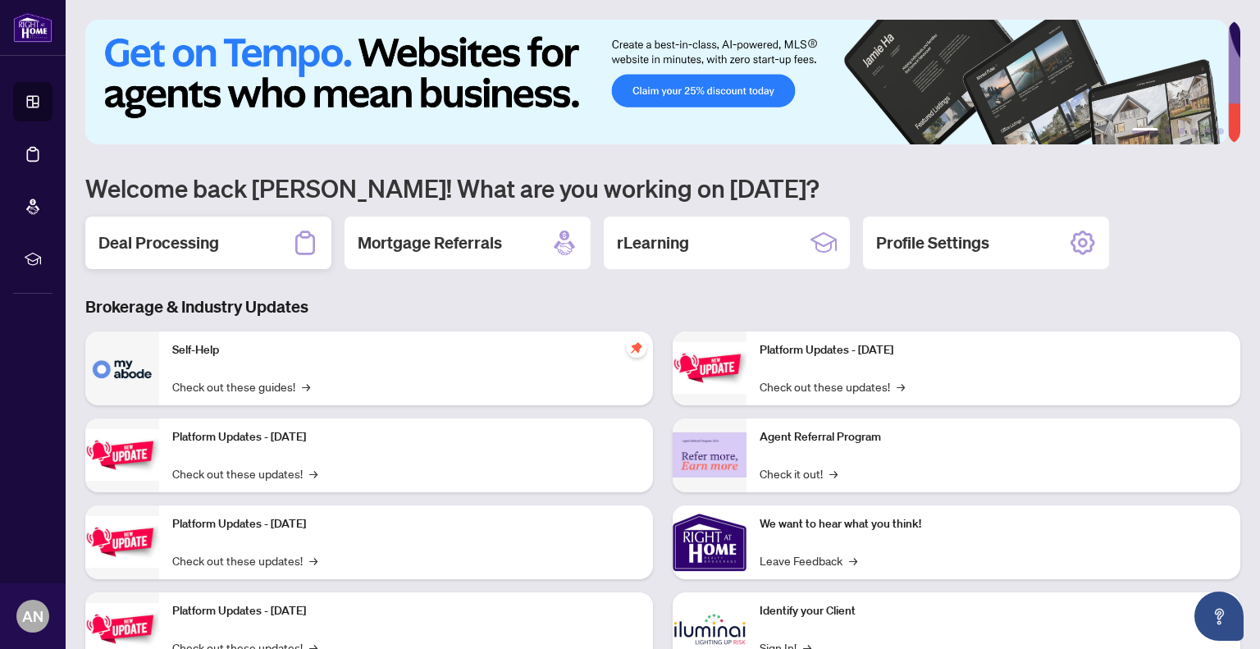
click at [176, 236] on h2 "Deal Processing" at bounding box center [158, 242] width 121 height 23
